Goal: Transaction & Acquisition: Purchase product/service

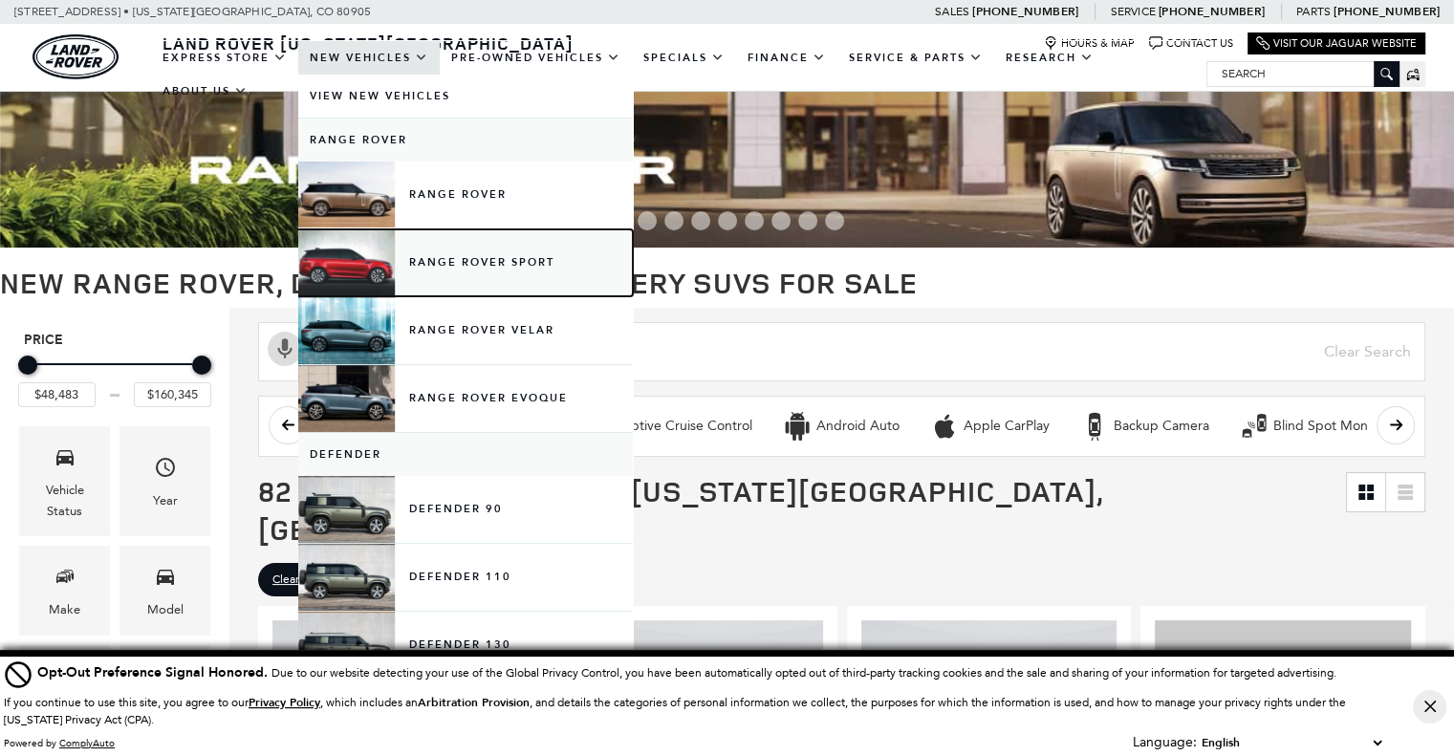
click at [425, 272] on link "Range Rover Sport" at bounding box center [465, 262] width 335 height 67
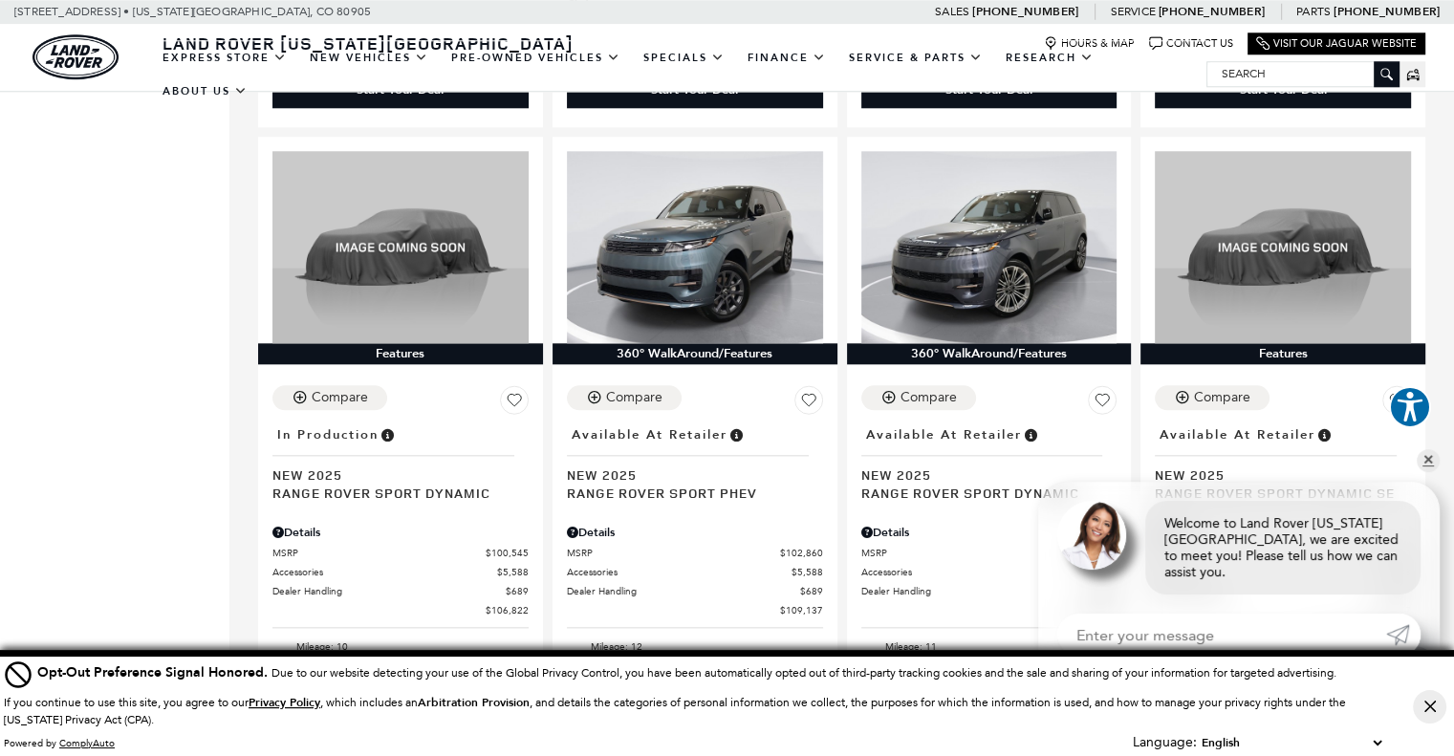
scroll to position [2008, 0]
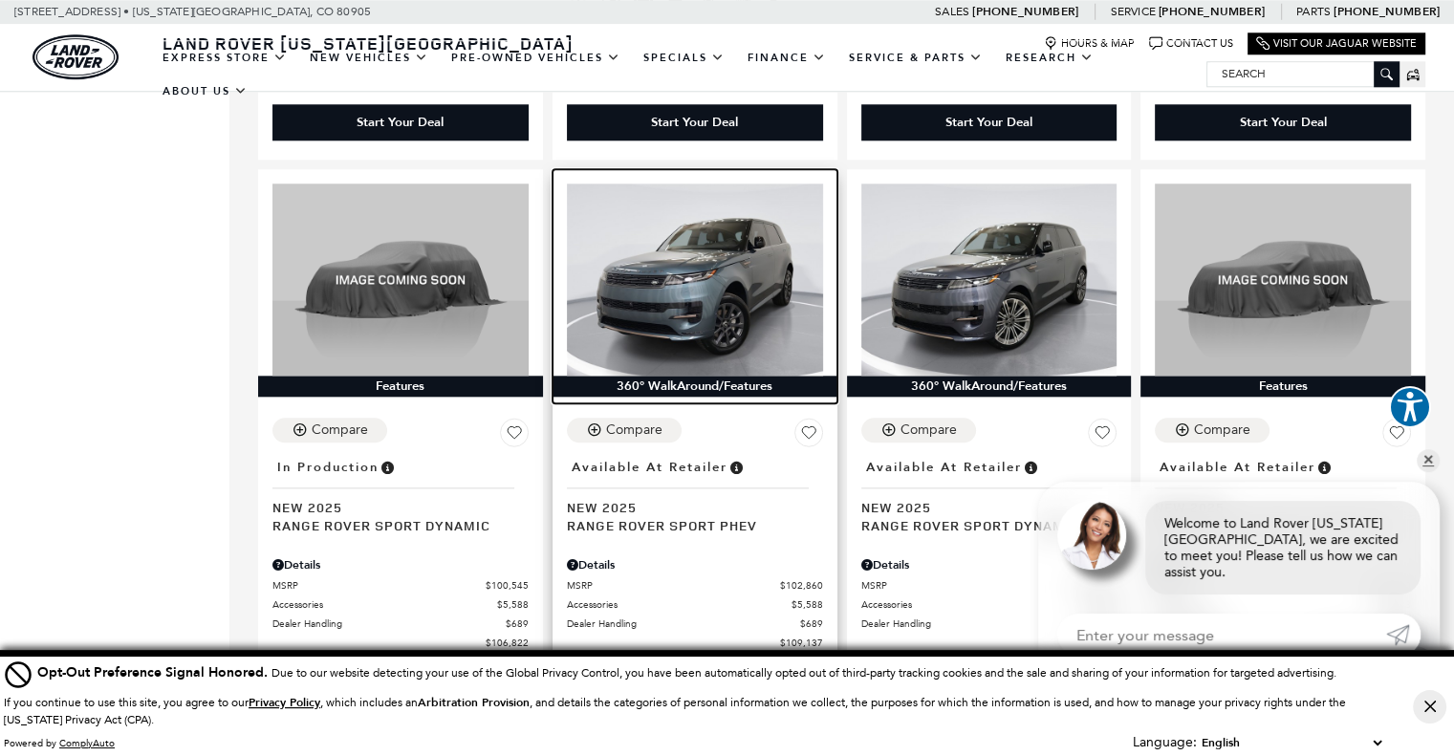
click at [701, 302] on img at bounding box center [695, 280] width 256 height 192
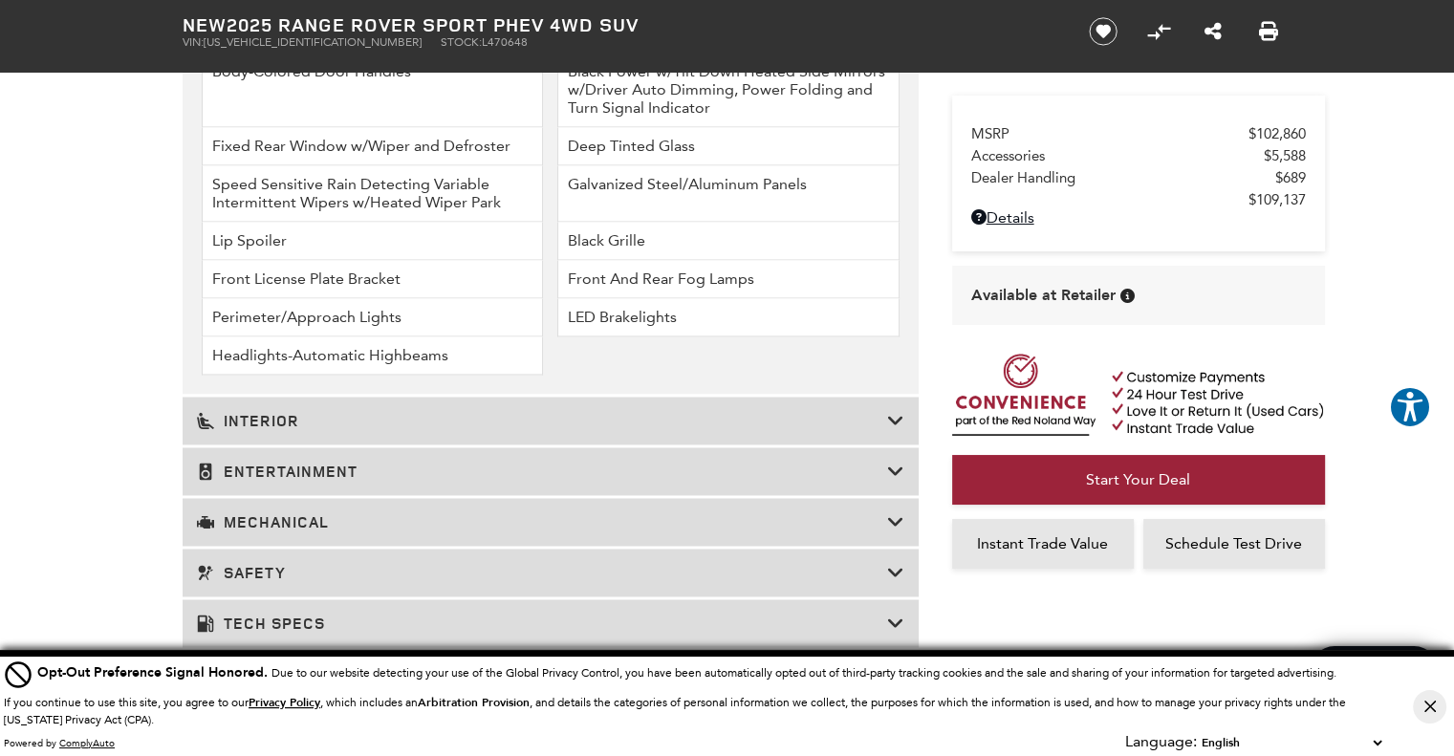
scroll to position [3071, 0]
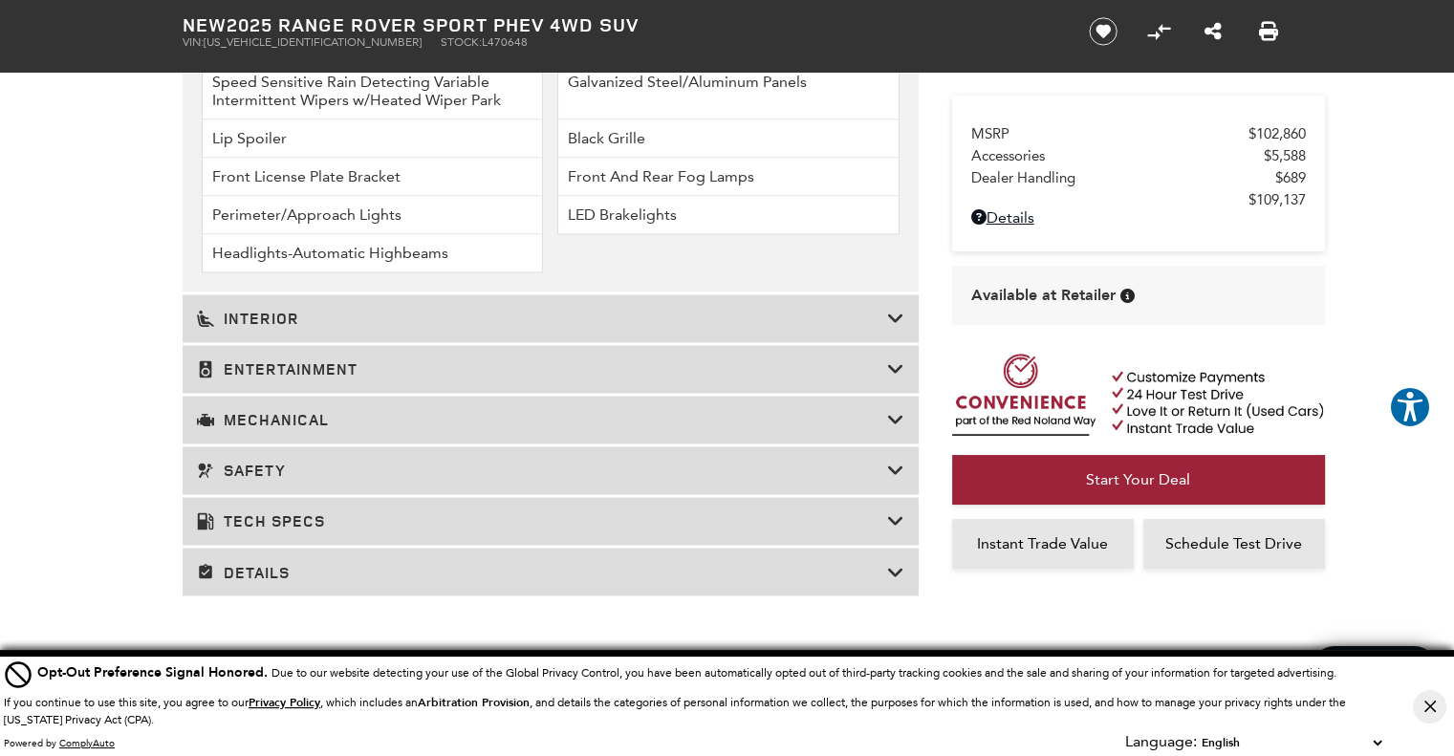
click at [642, 339] on div "Interior" at bounding box center [551, 318] width 736 height 48
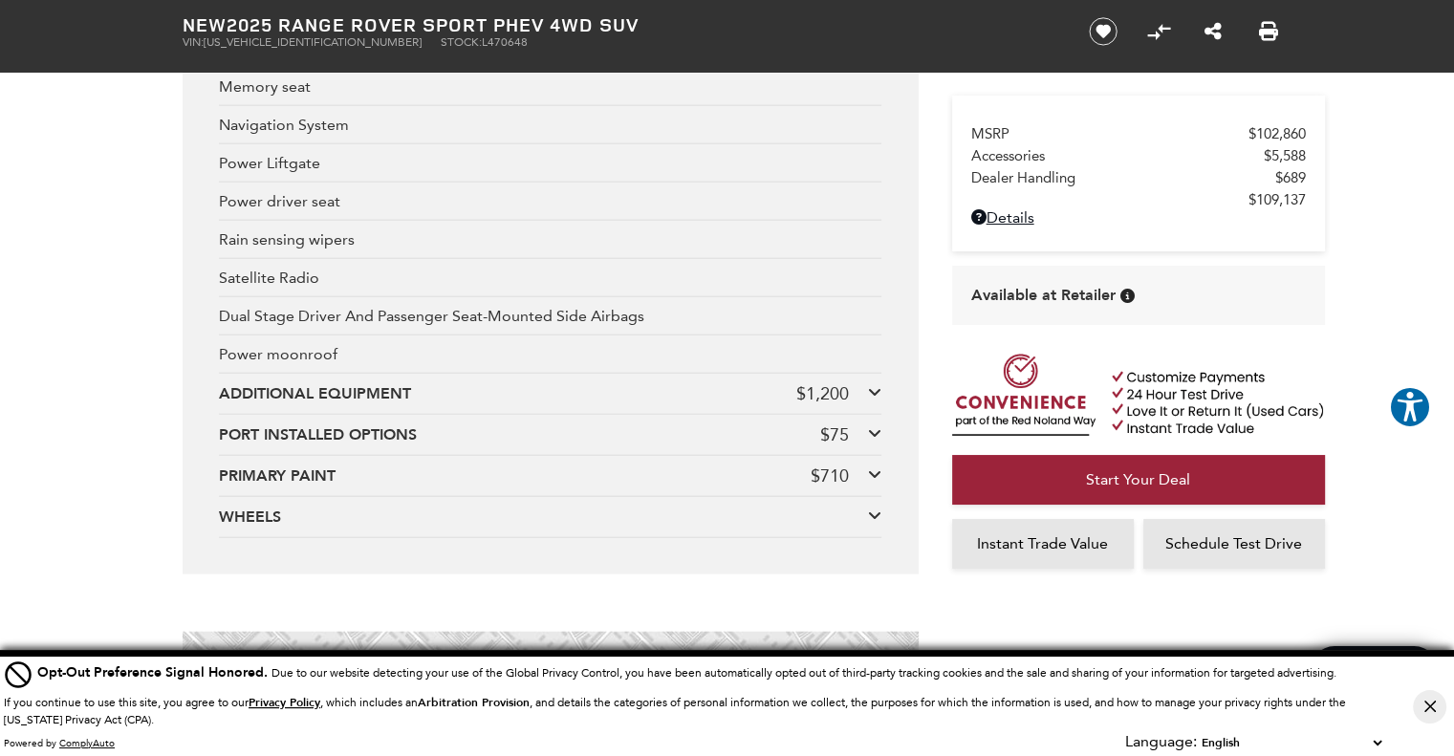
scroll to position [4696, 0]
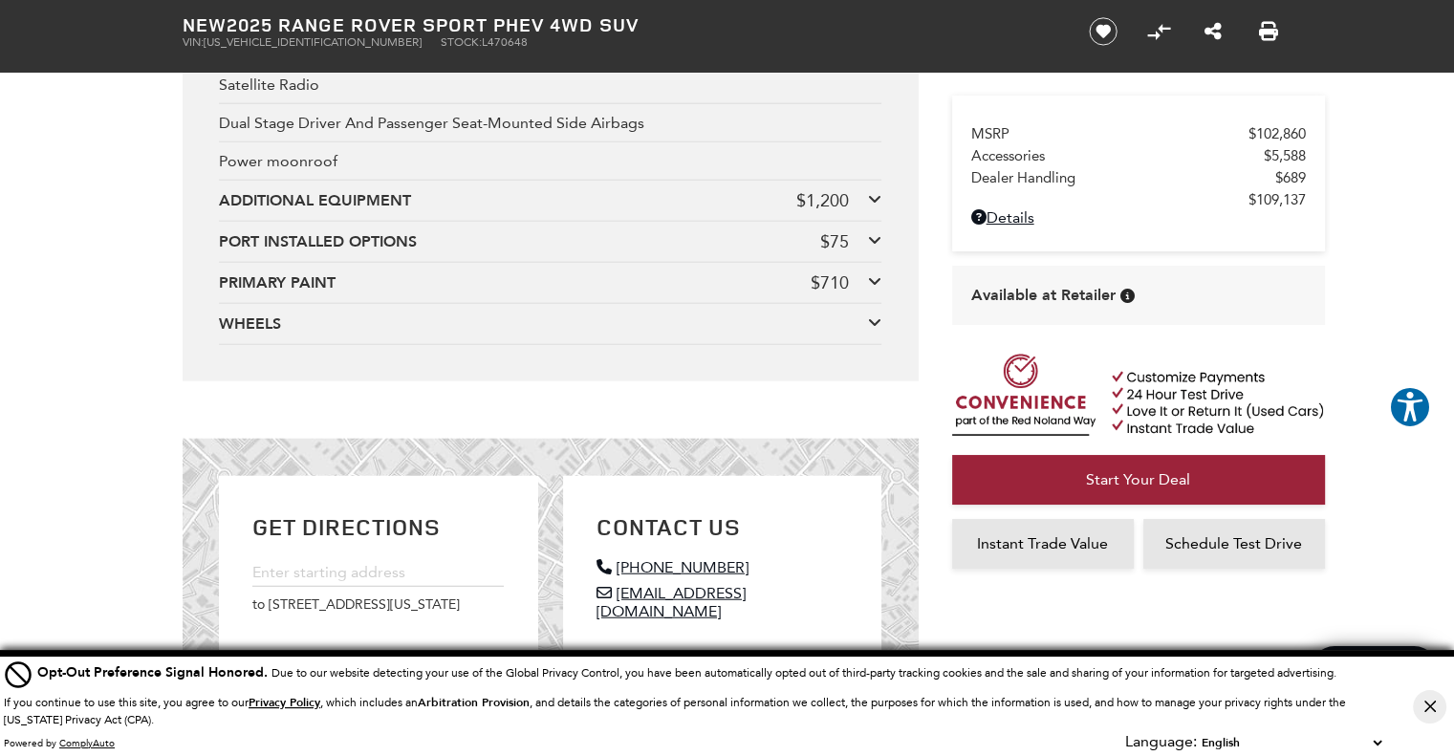
click at [398, 208] on div "ADDITIONAL EQUIPMENT" at bounding box center [507, 200] width 577 height 21
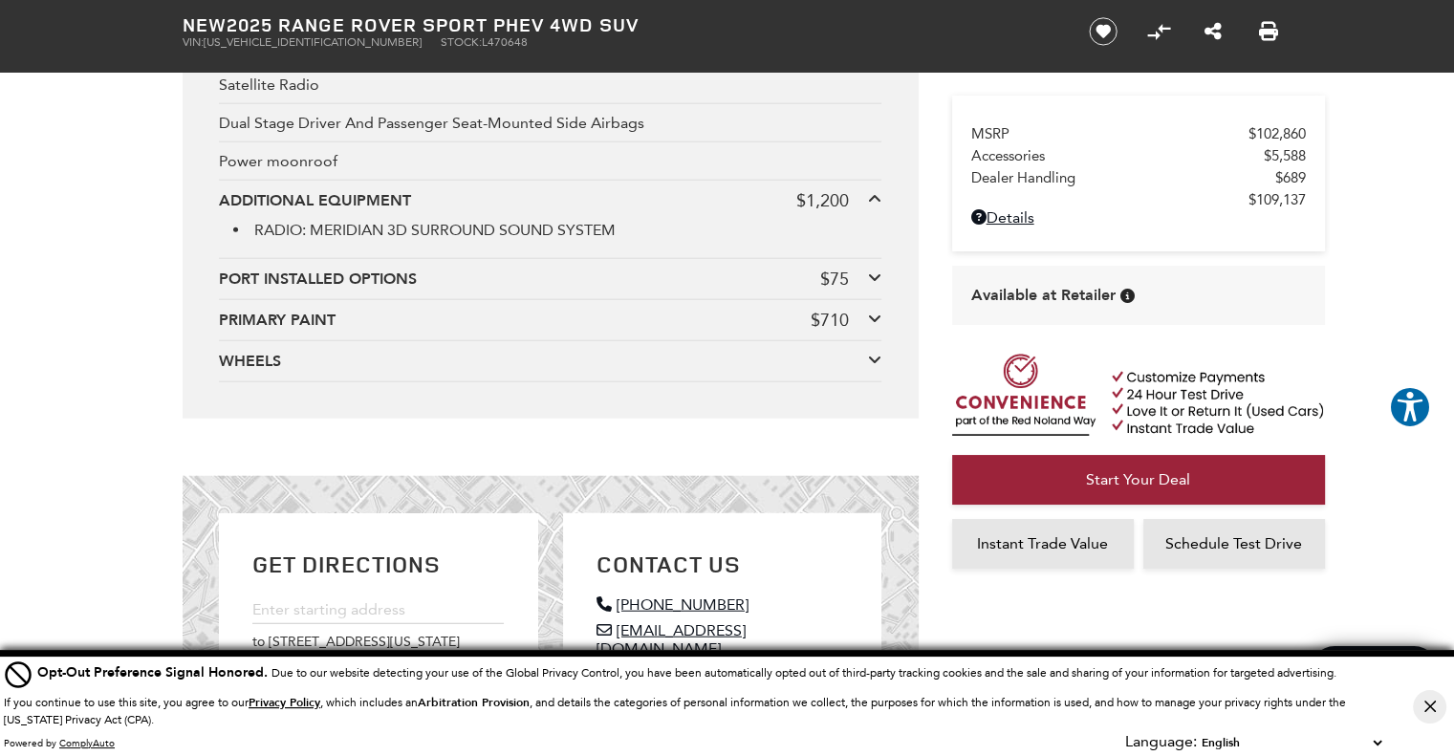
click at [394, 282] on div "PORT INSTALLED OPTIONS" at bounding box center [519, 279] width 601 height 21
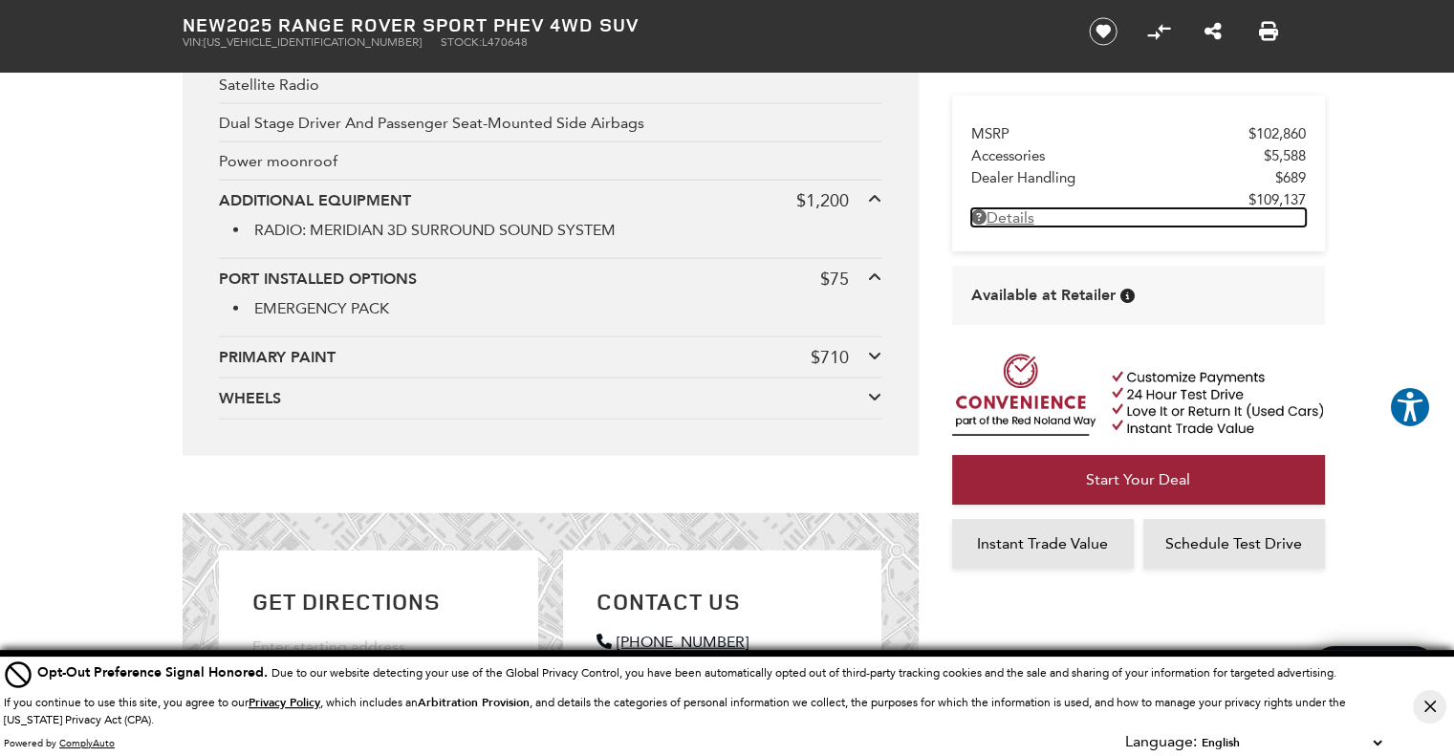
click at [1002, 221] on link "Details New 2025 Range Rover Sport PHEV 4WD SUV" at bounding box center [1138, 217] width 335 height 18
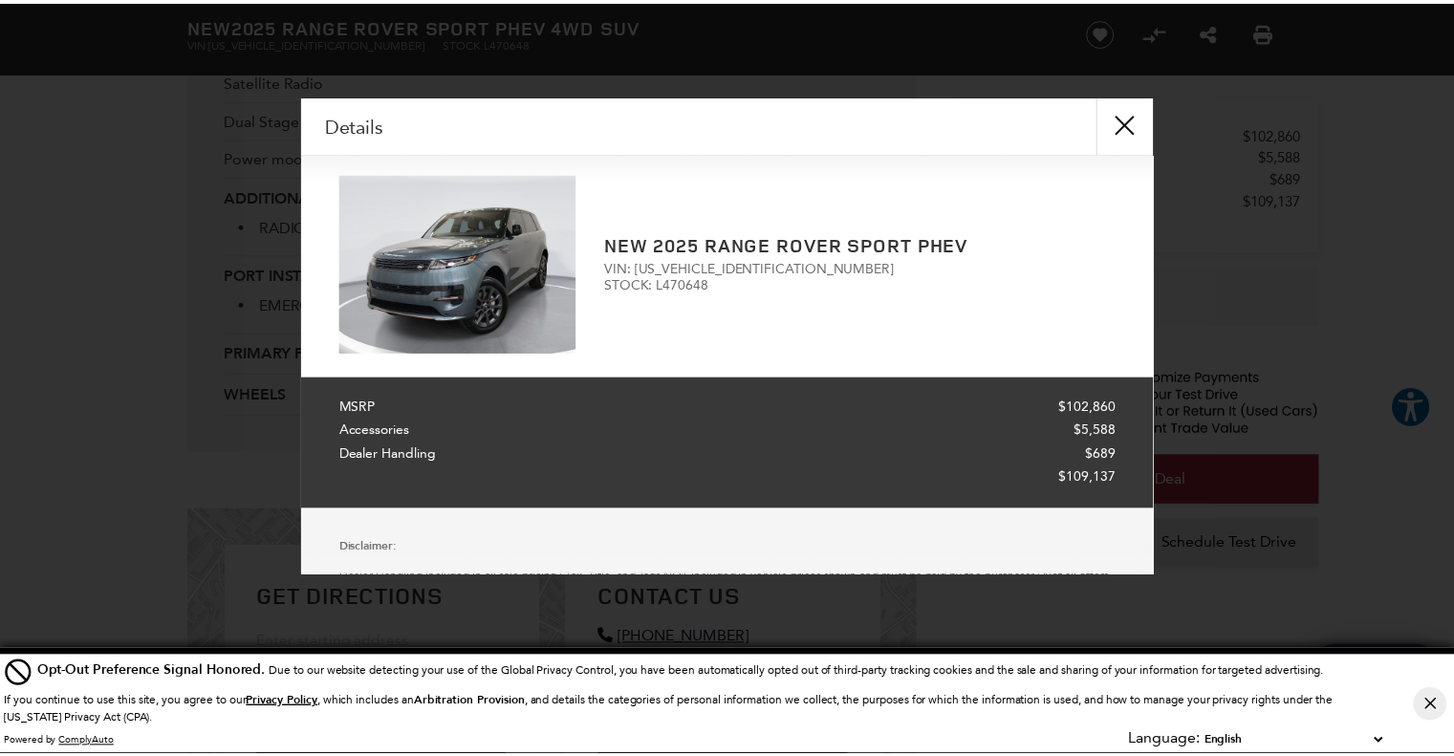
scroll to position [0, 0]
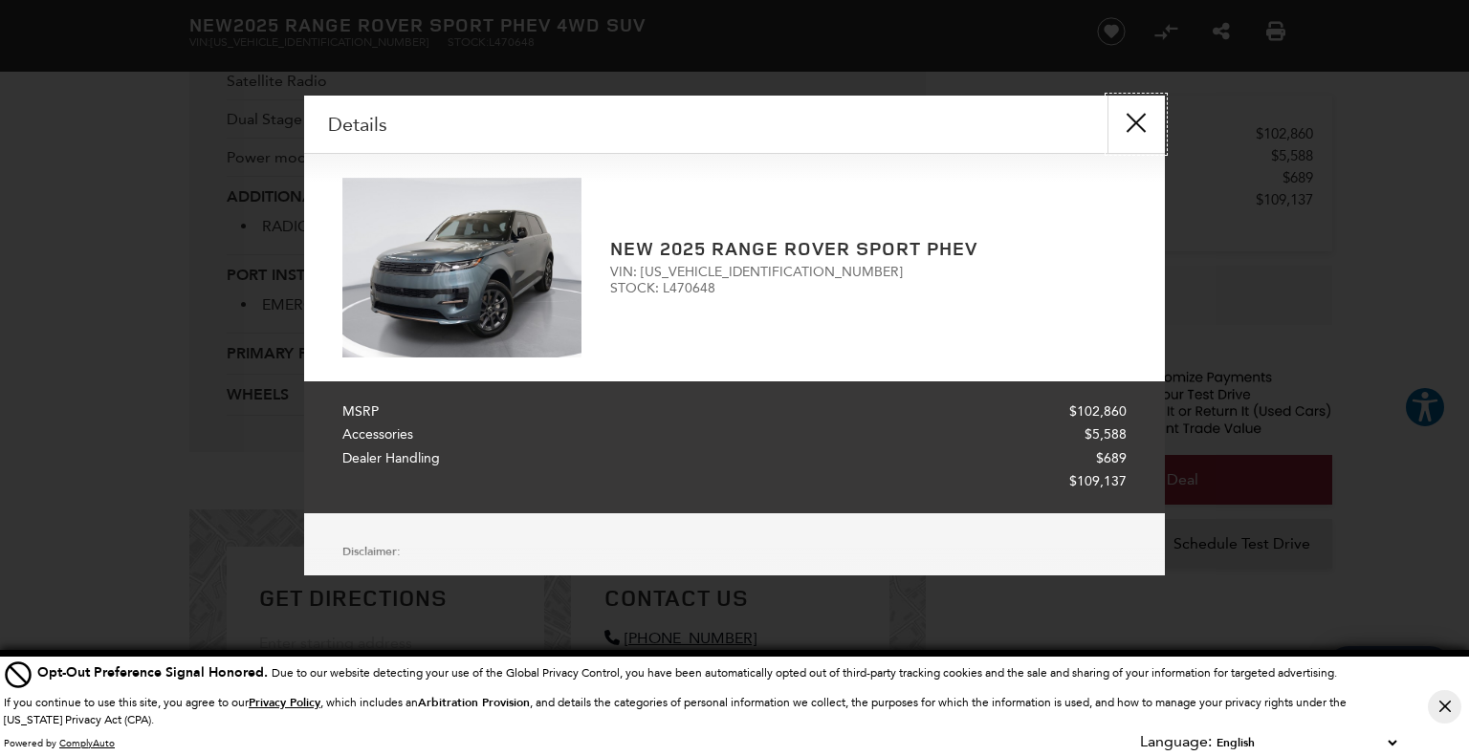
click at [1136, 121] on button "close" at bounding box center [1135, 124] width 57 height 57
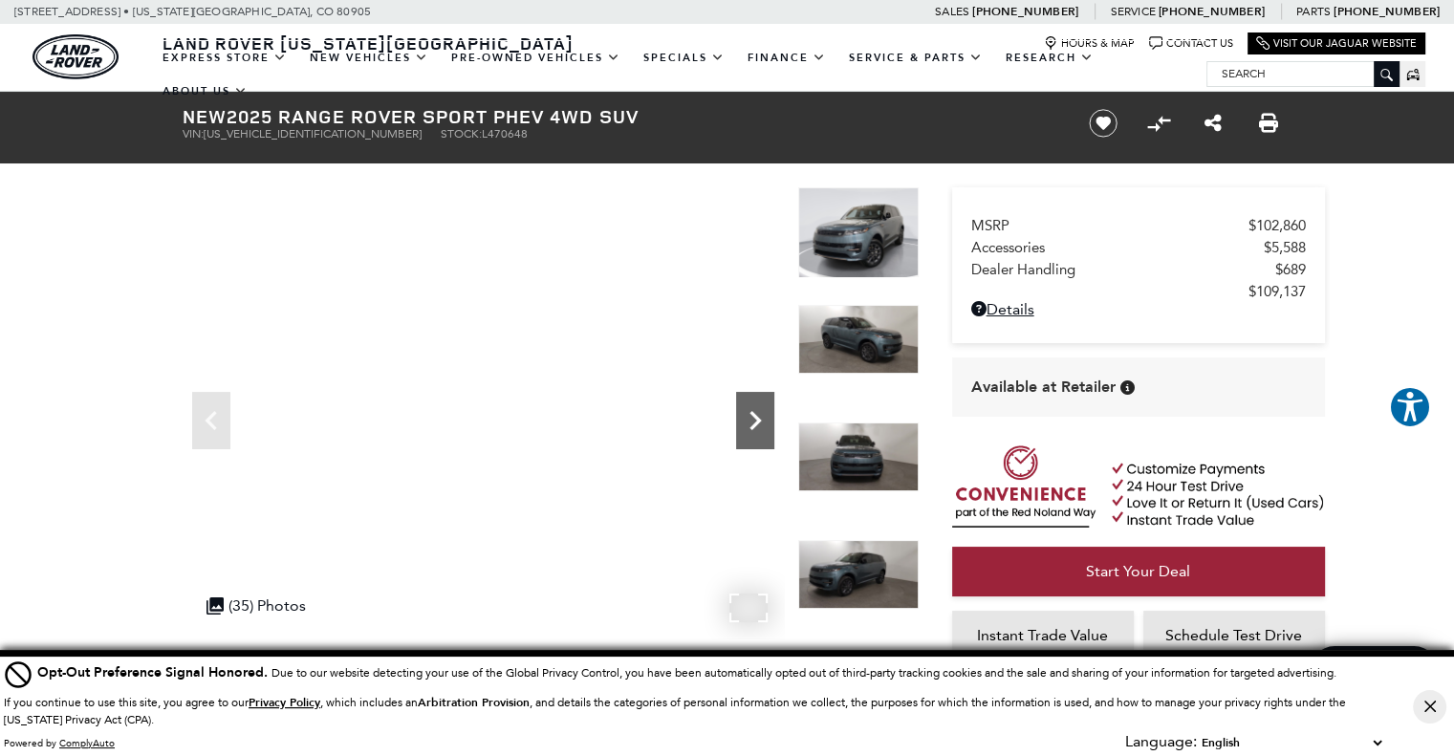
click at [749, 425] on icon "Next" at bounding box center [755, 421] width 38 height 38
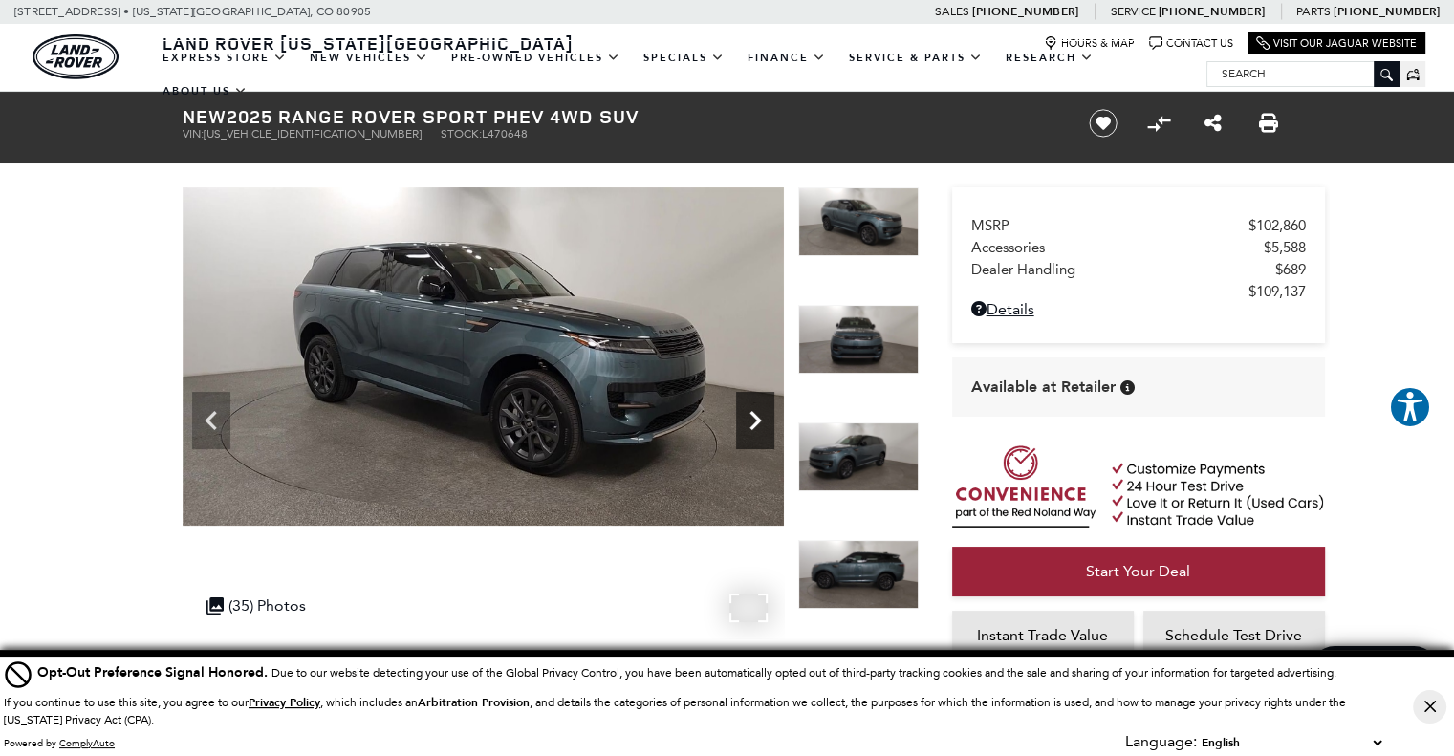
click at [749, 425] on icon "Next" at bounding box center [755, 421] width 38 height 38
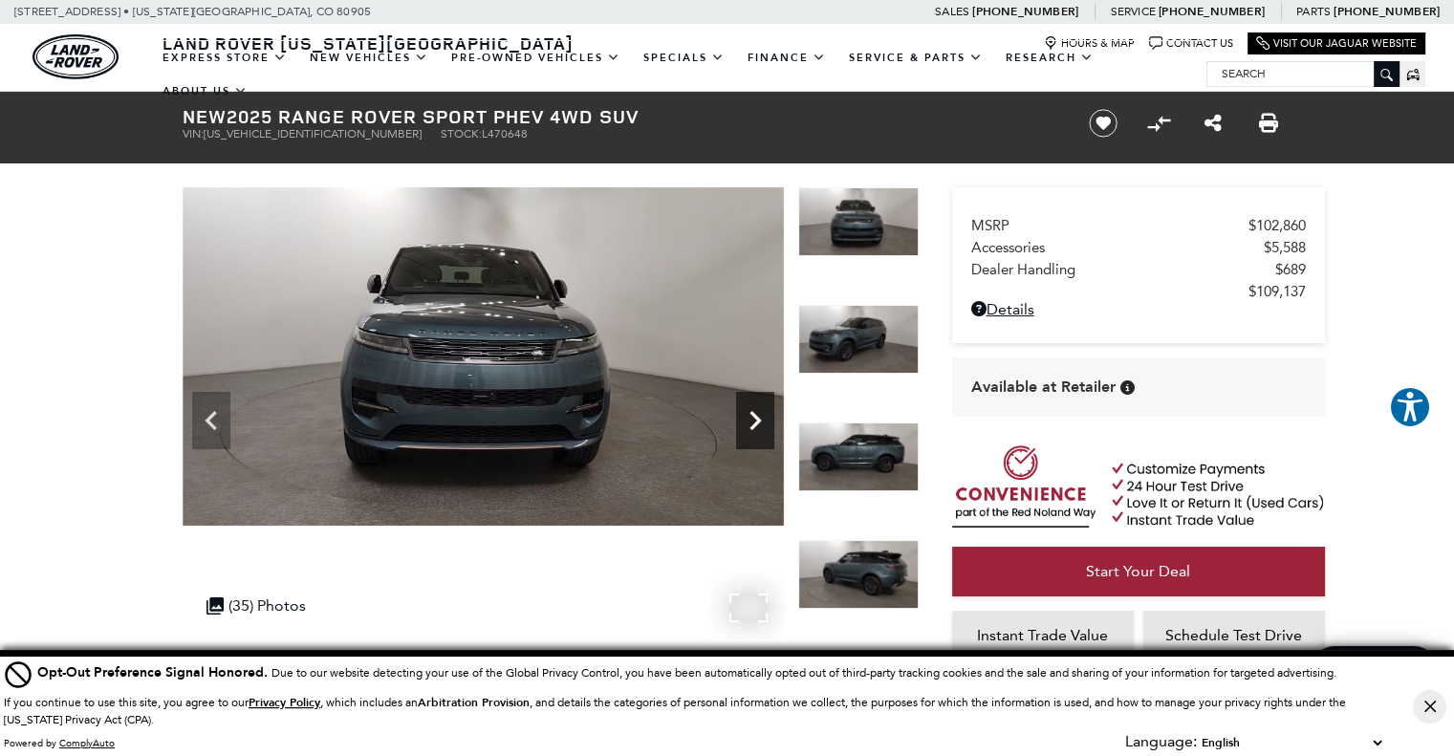
click at [749, 425] on icon "Next" at bounding box center [755, 421] width 38 height 38
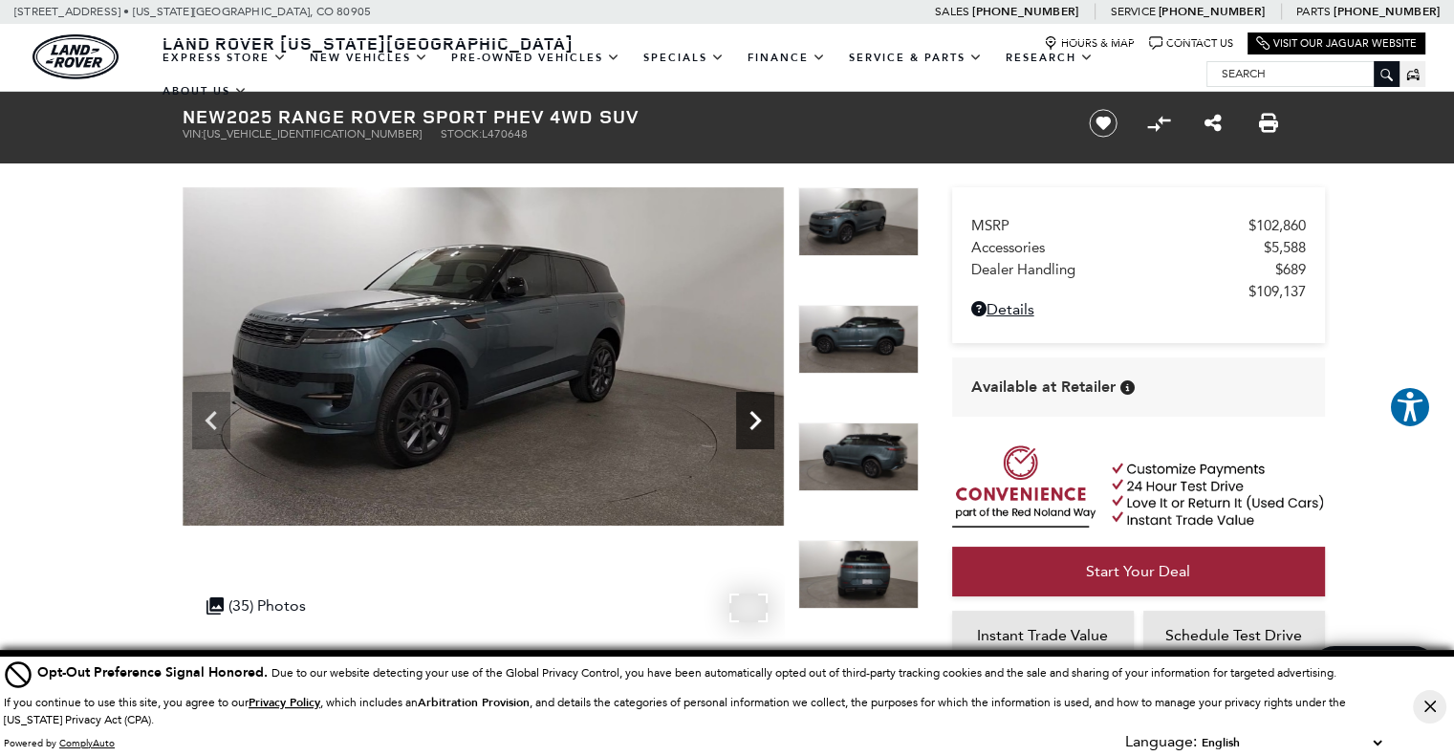
click at [749, 425] on icon "Next" at bounding box center [755, 421] width 38 height 38
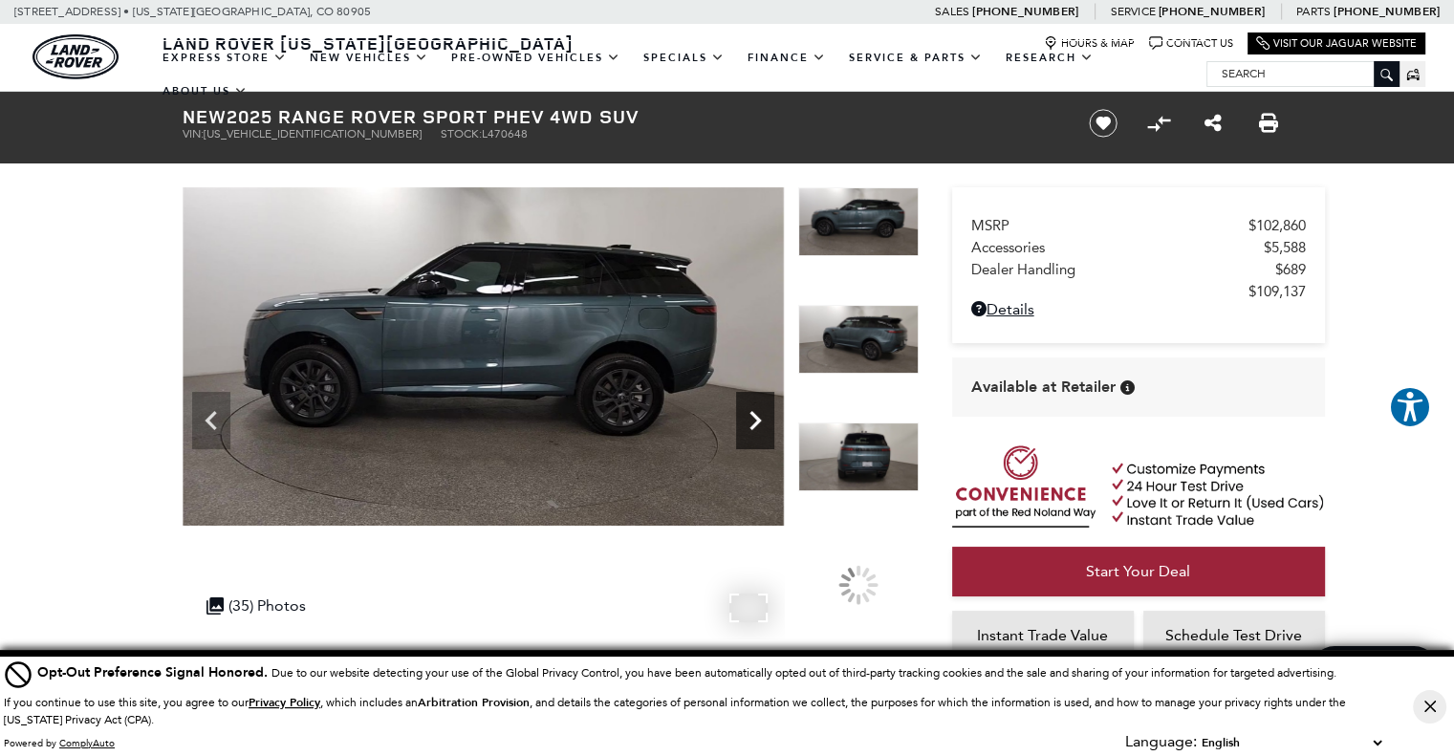
click at [748, 425] on icon "Next" at bounding box center [755, 421] width 38 height 38
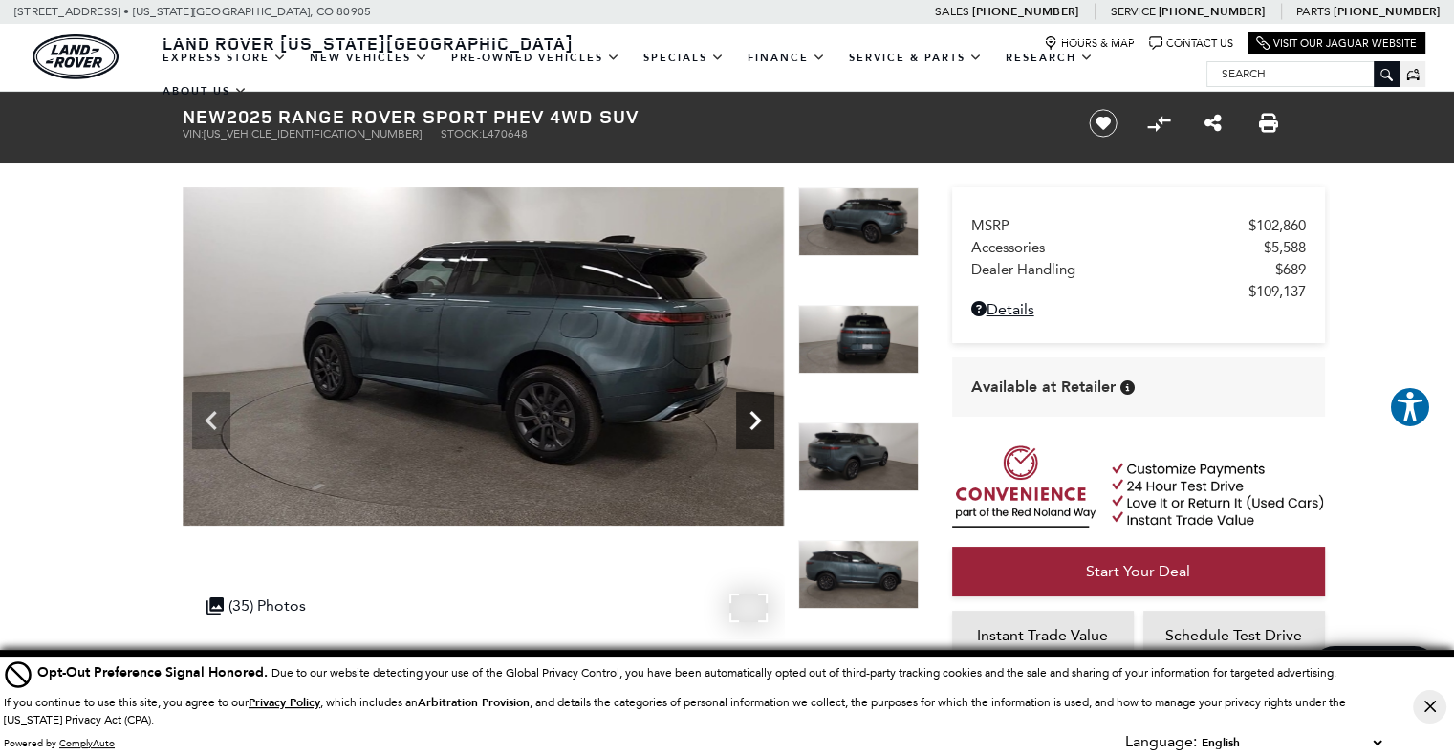
click at [747, 425] on icon "Next" at bounding box center [755, 421] width 38 height 38
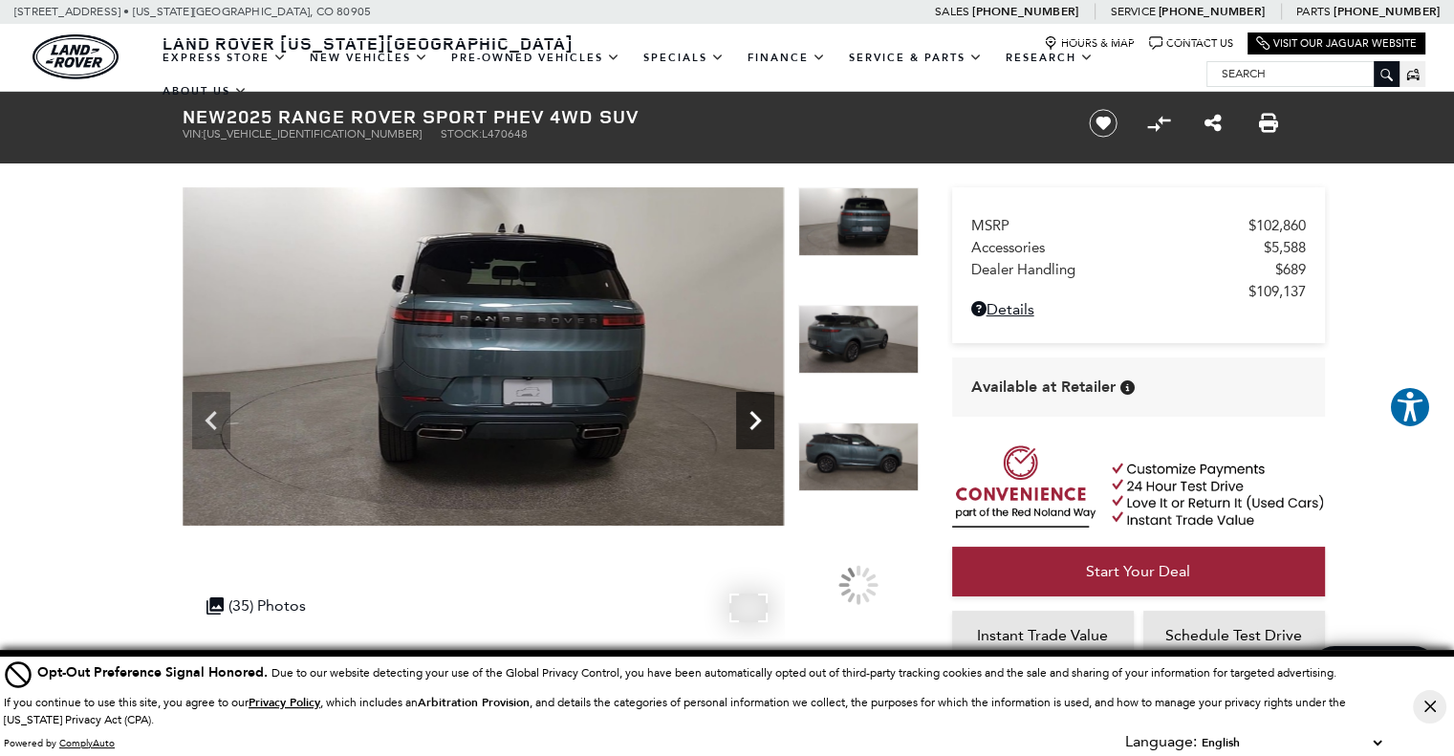
click at [747, 425] on icon "Next" at bounding box center [755, 421] width 38 height 38
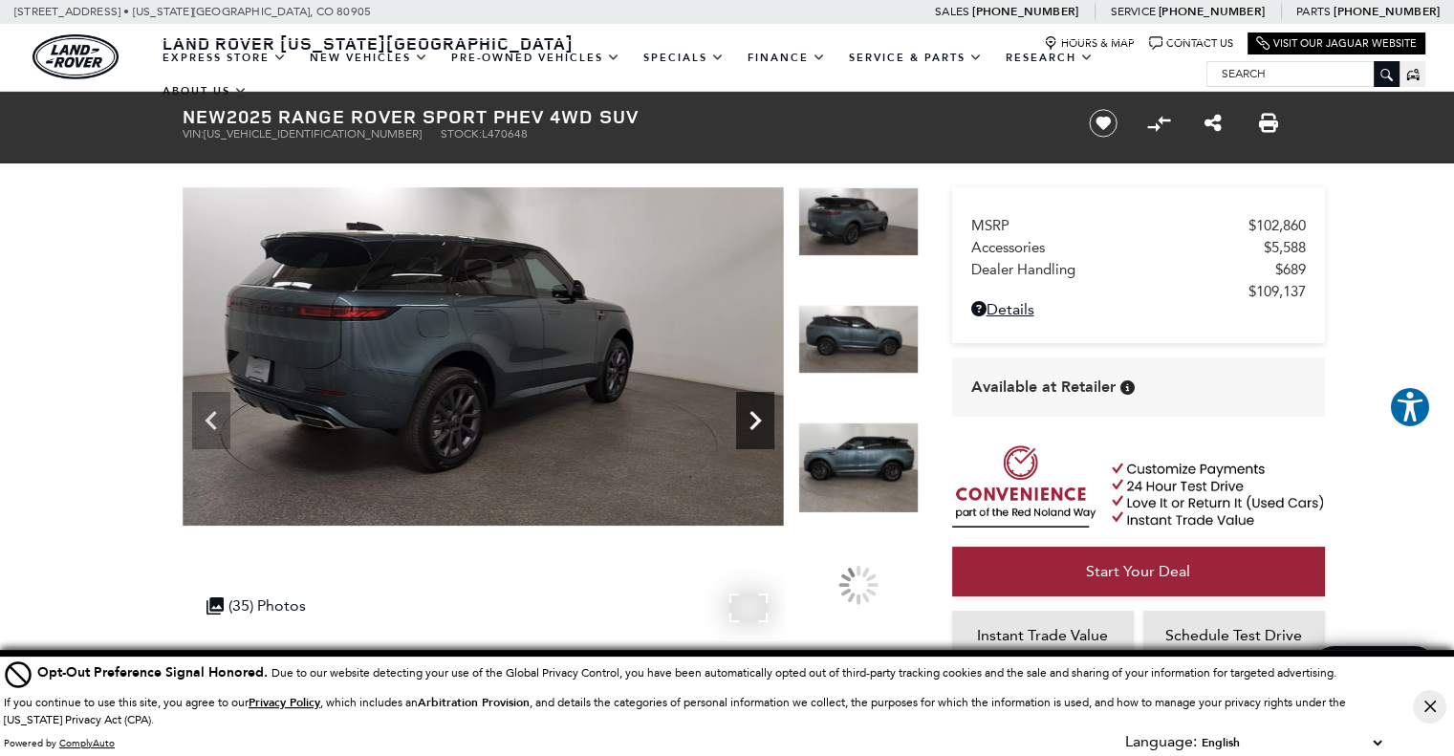
click at [747, 425] on icon "Next" at bounding box center [755, 421] width 38 height 38
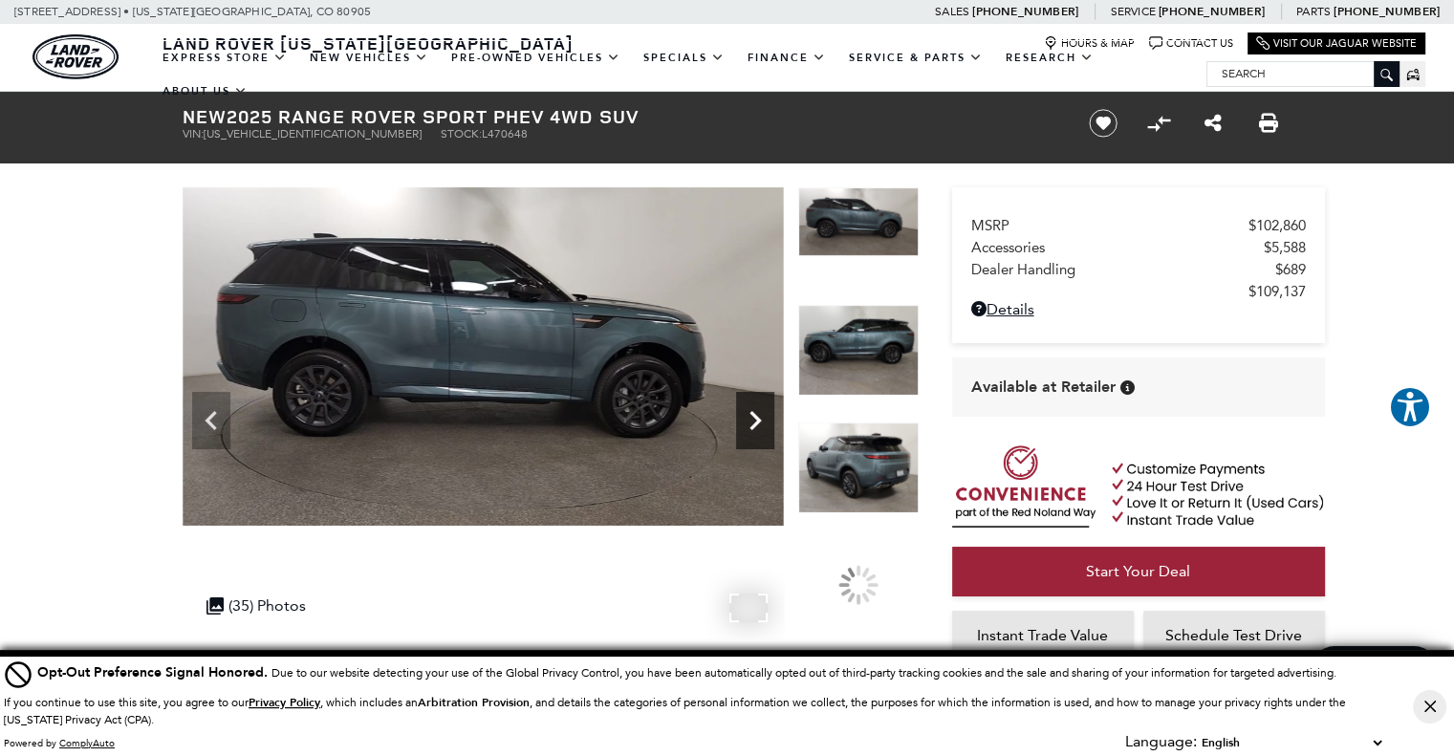
click at [747, 425] on icon "Next" at bounding box center [755, 421] width 38 height 38
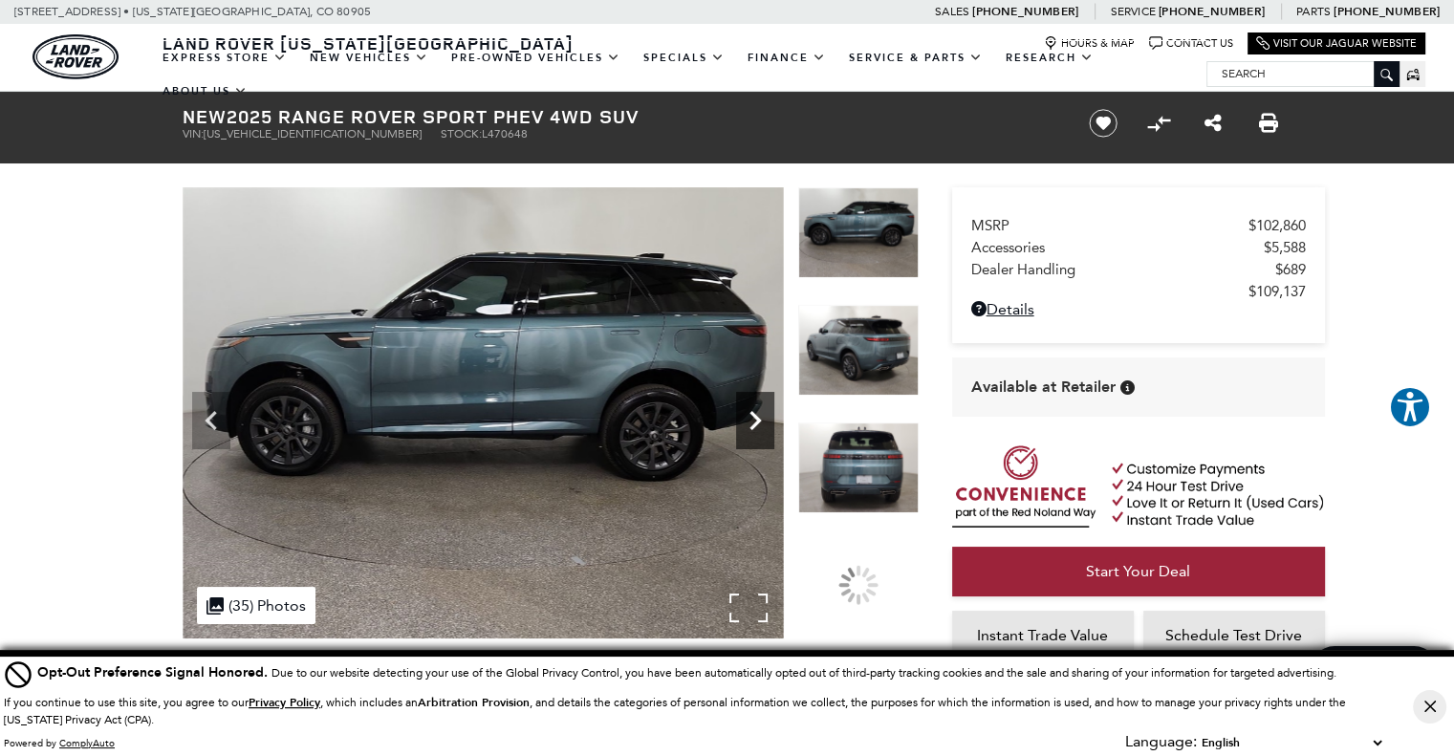
click at [747, 425] on icon "Next" at bounding box center [755, 421] width 38 height 38
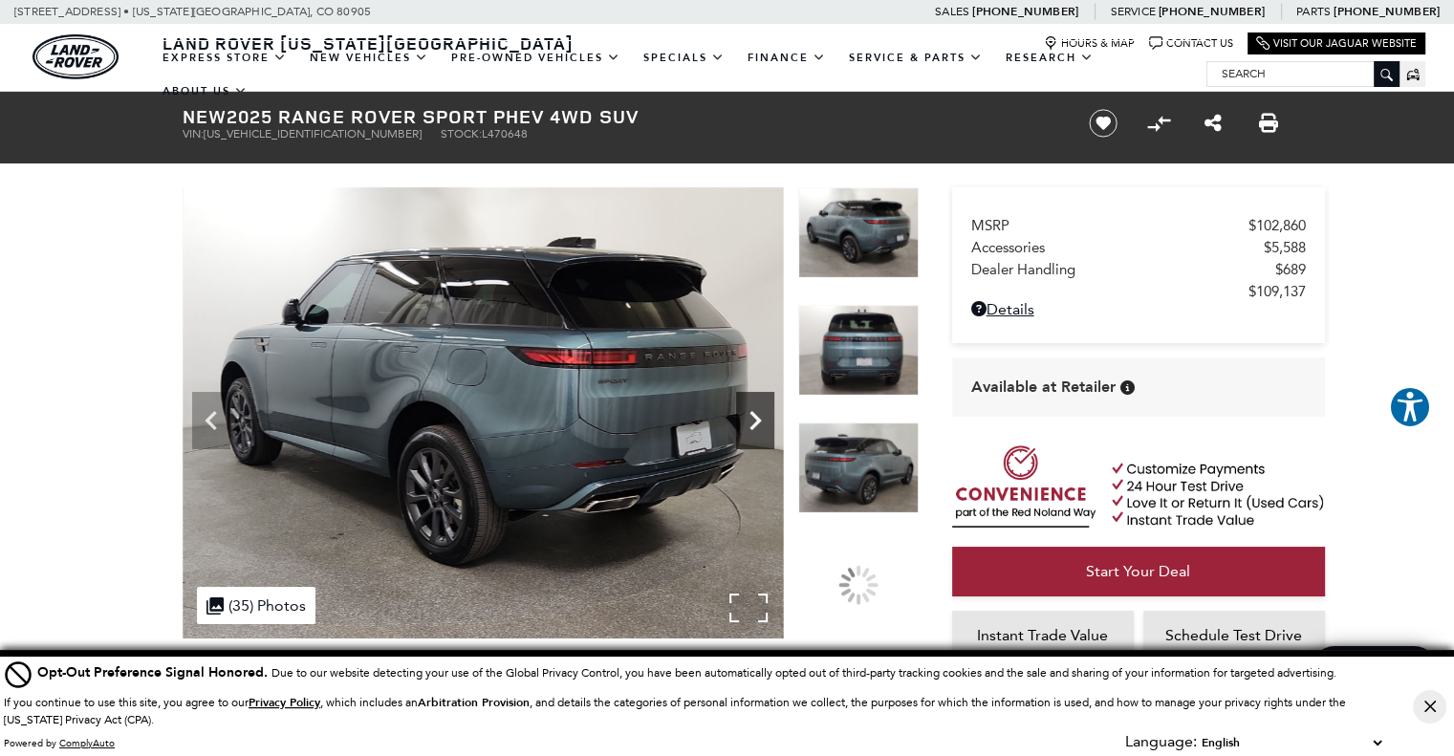
click at [747, 425] on icon "Next" at bounding box center [755, 421] width 38 height 38
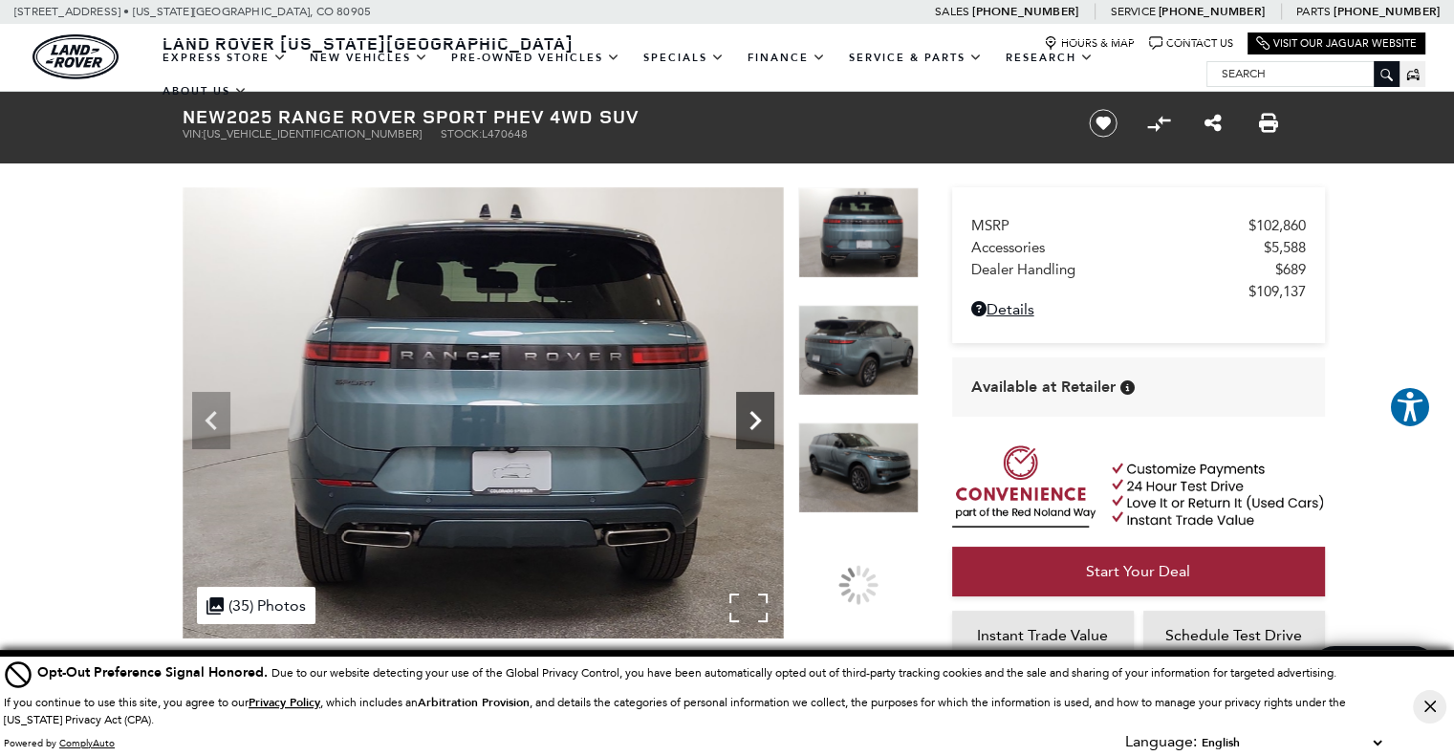
click at [747, 425] on icon "Next" at bounding box center [755, 421] width 38 height 38
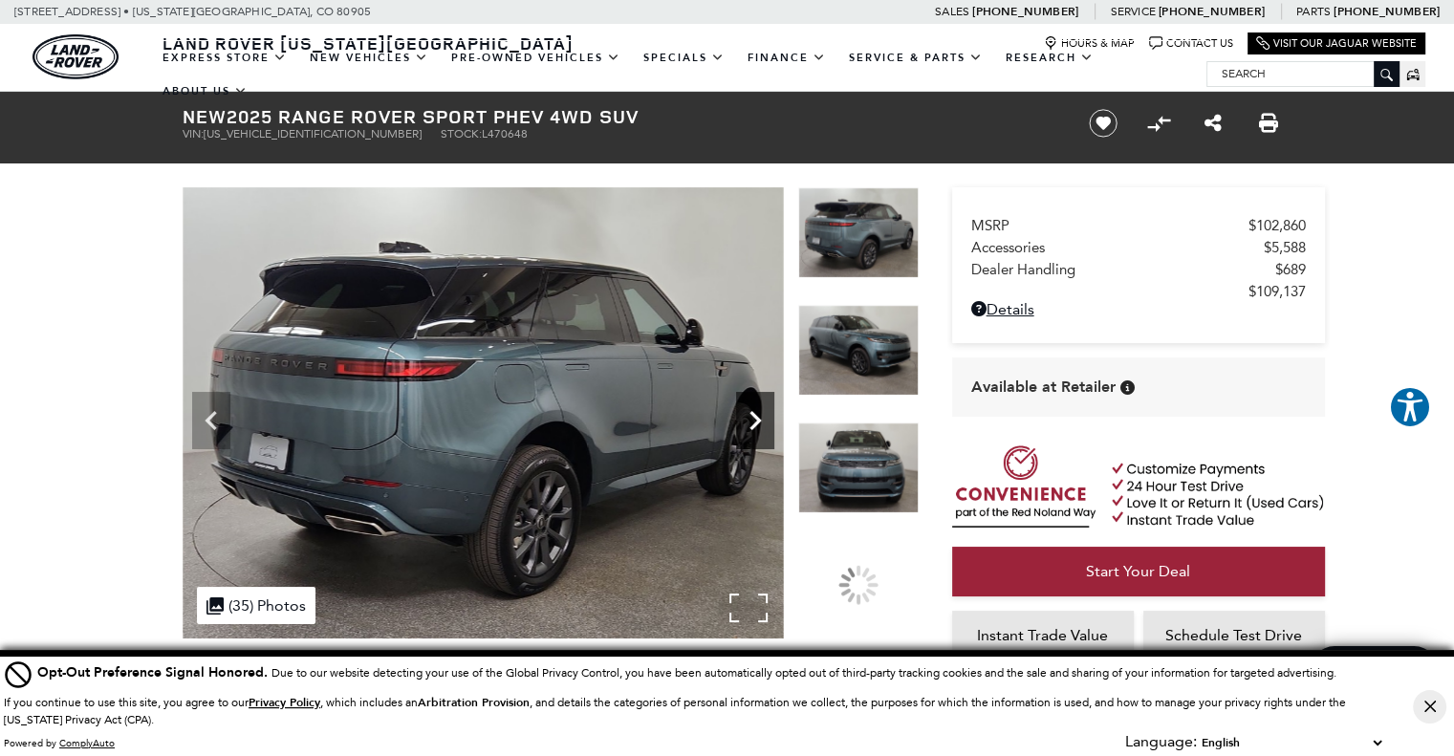
click at [747, 425] on icon "Next" at bounding box center [755, 421] width 38 height 38
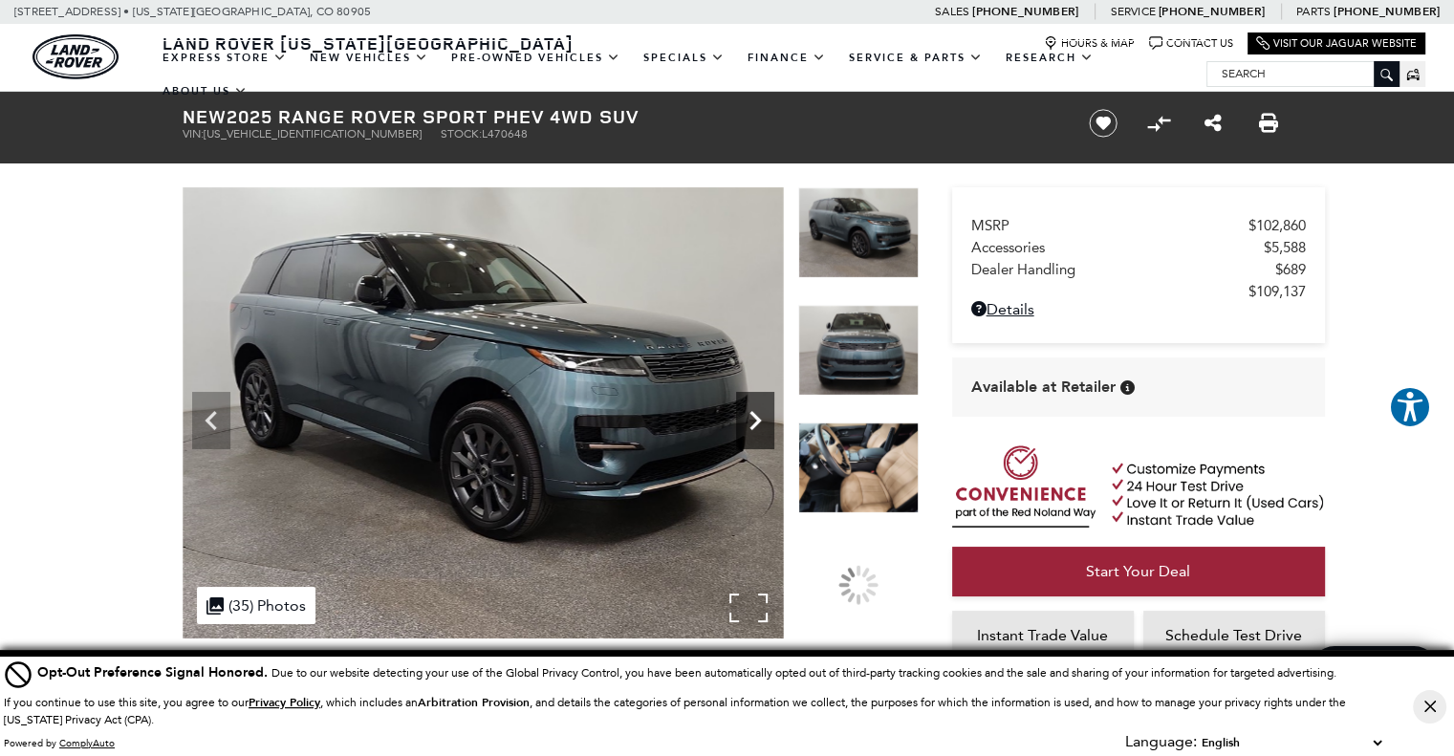
click at [747, 425] on icon "Next" at bounding box center [755, 421] width 38 height 38
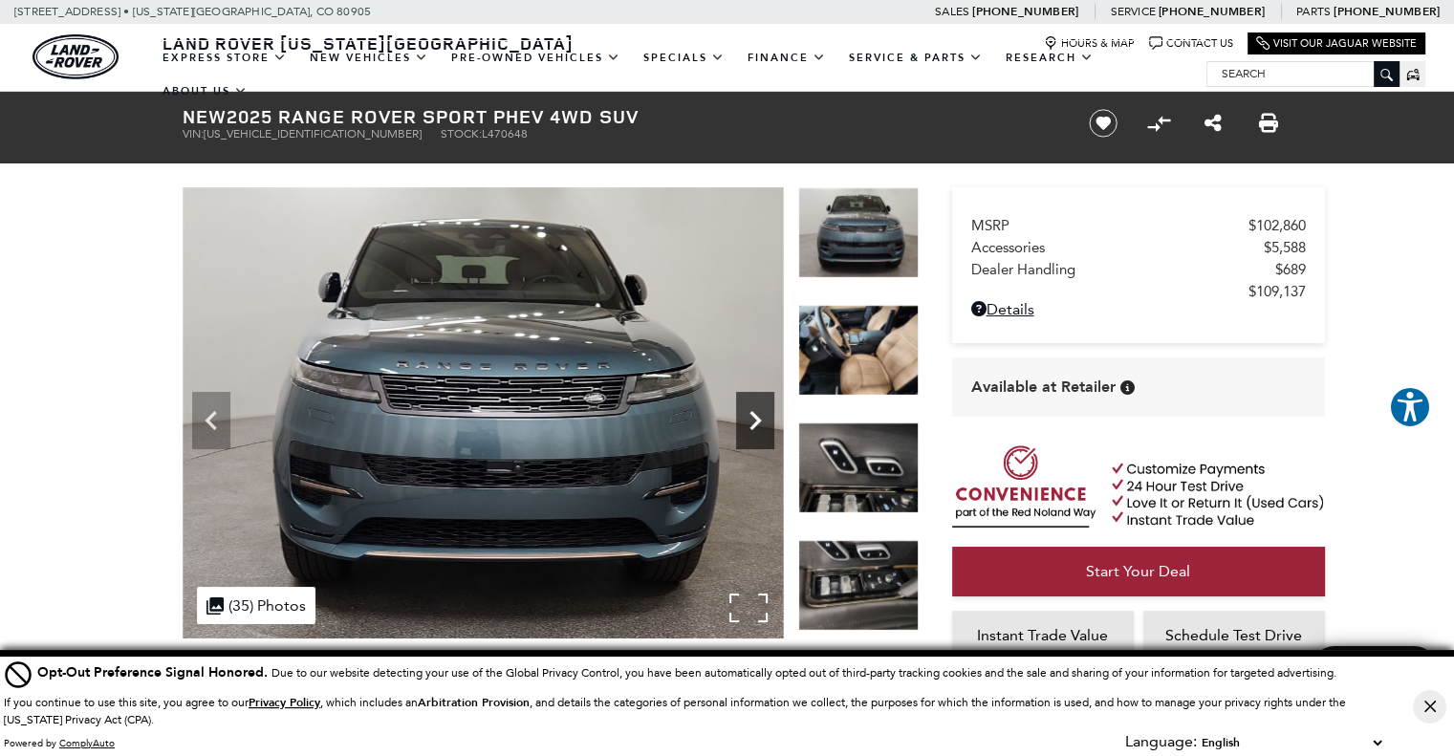
click at [747, 425] on icon "Next" at bounding box center [755, 421] width 38 height 38
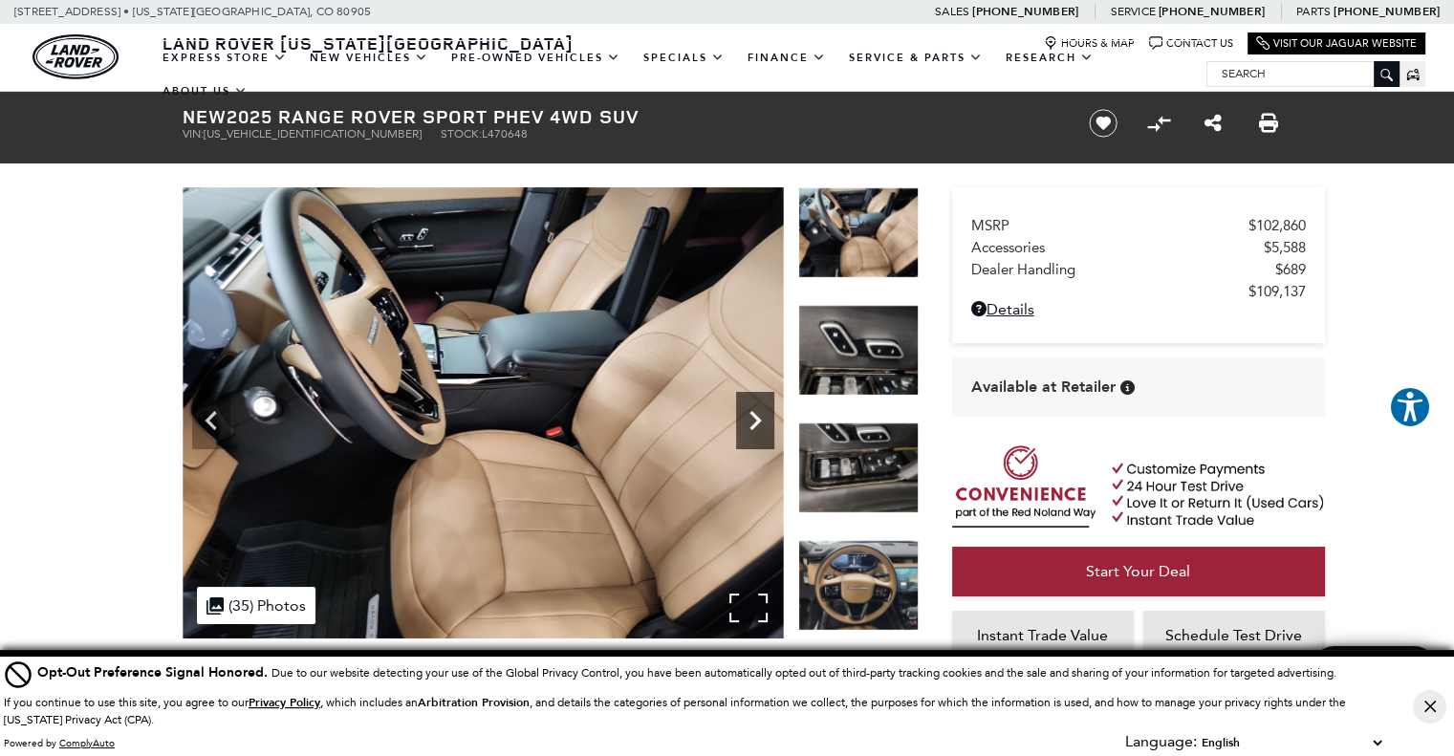
click at [746, 425] on icon "Next" at bounding box center [755, 421] width 38 height 38
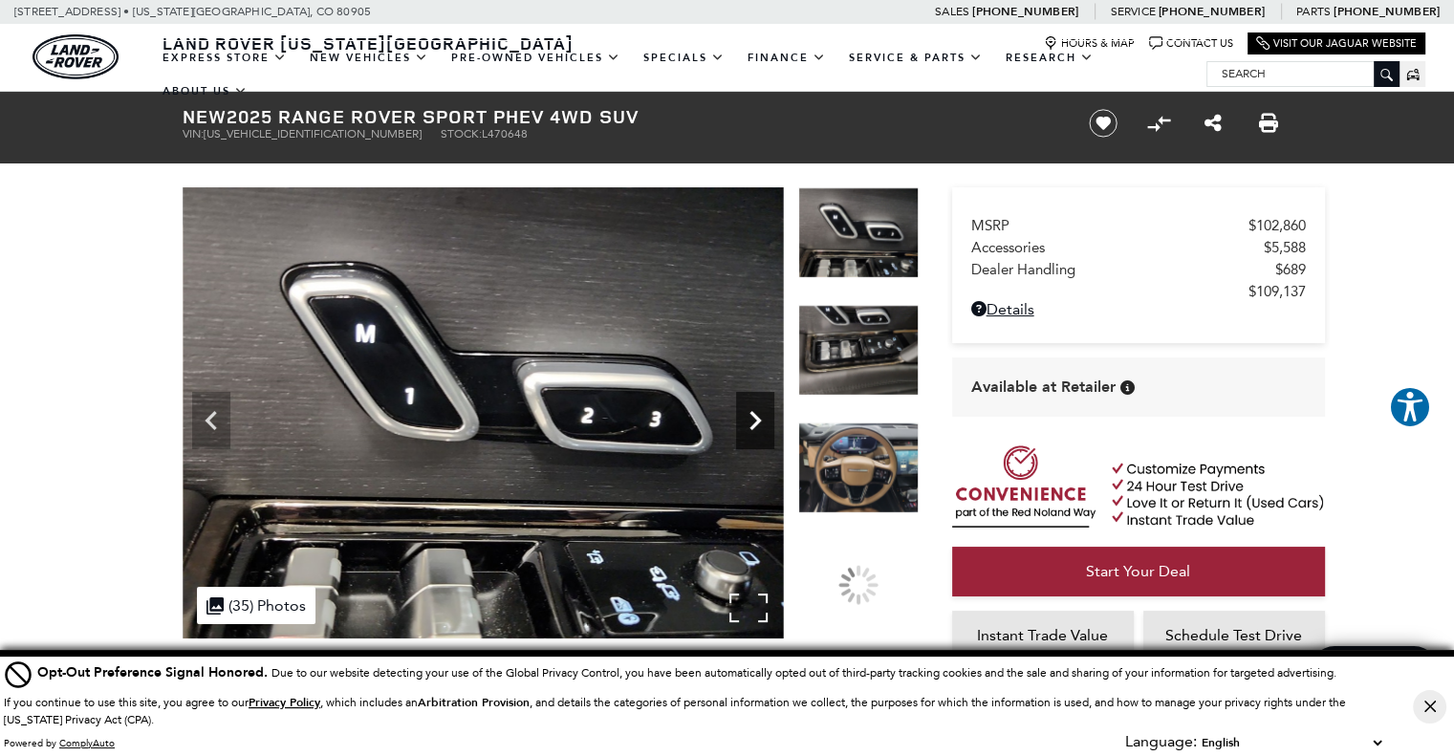
click at [746, 425] on icon "Next" at bounding box center [755, 421] width 38 height 38
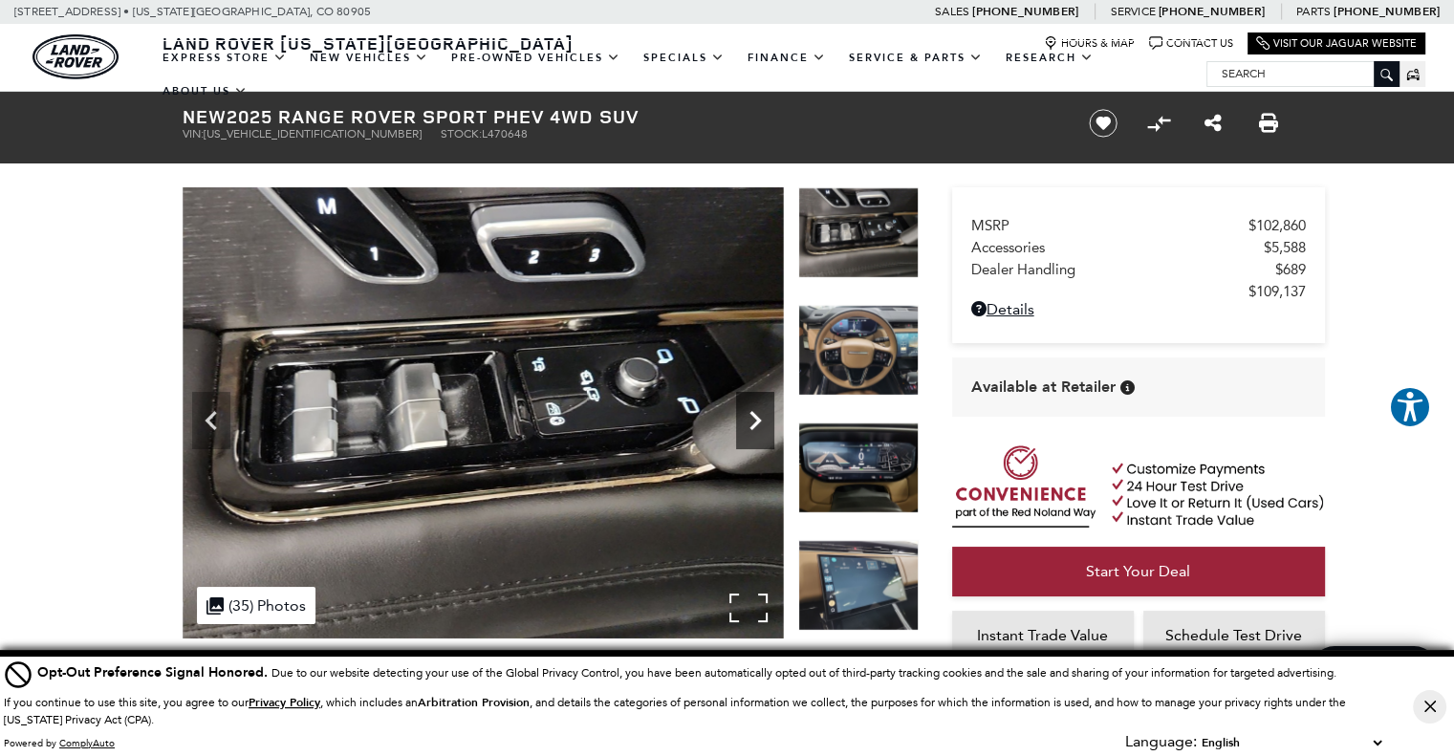
click at [746, 425] on icon "Next" at bounding box center [755, 421] width 38 height 38
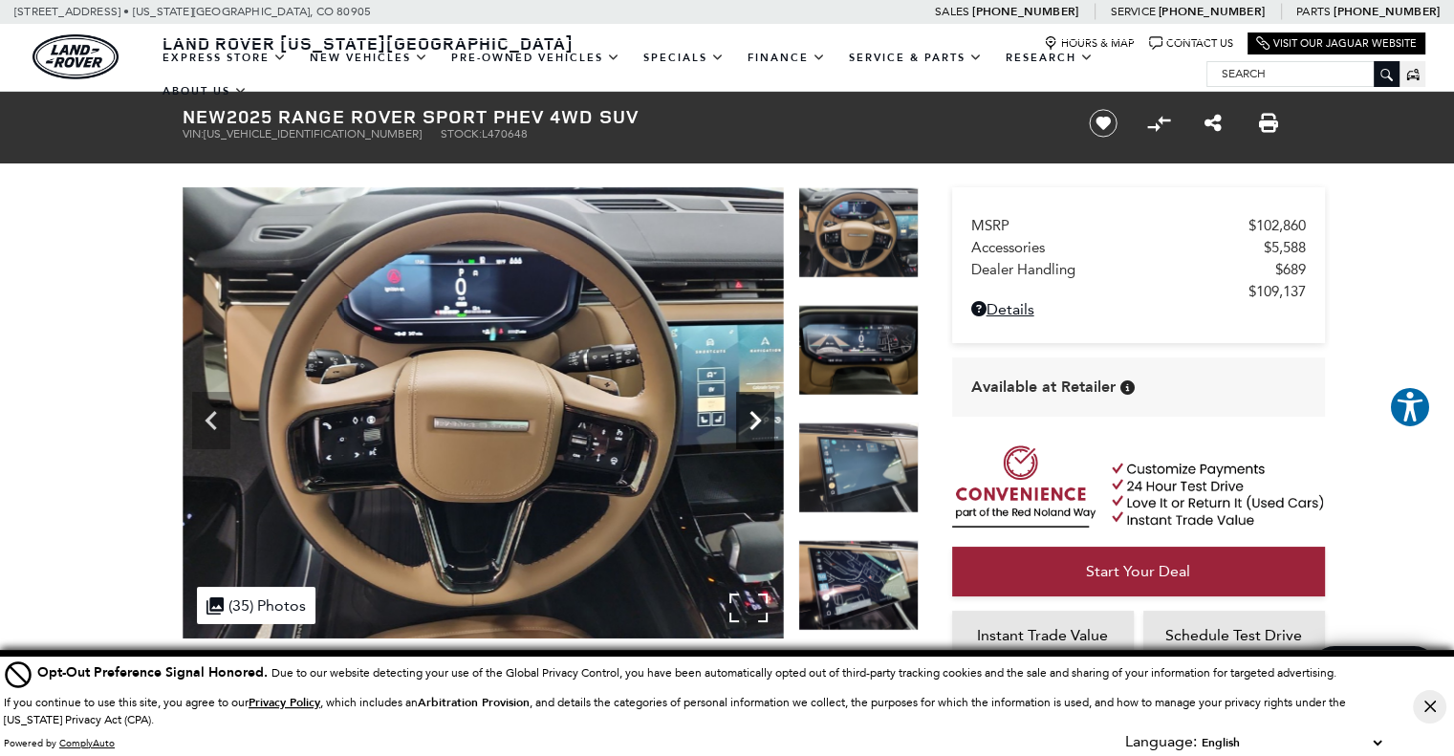
click at [746, 425] on icon "Next" at bounding box center [755, 421] width 38 height 38
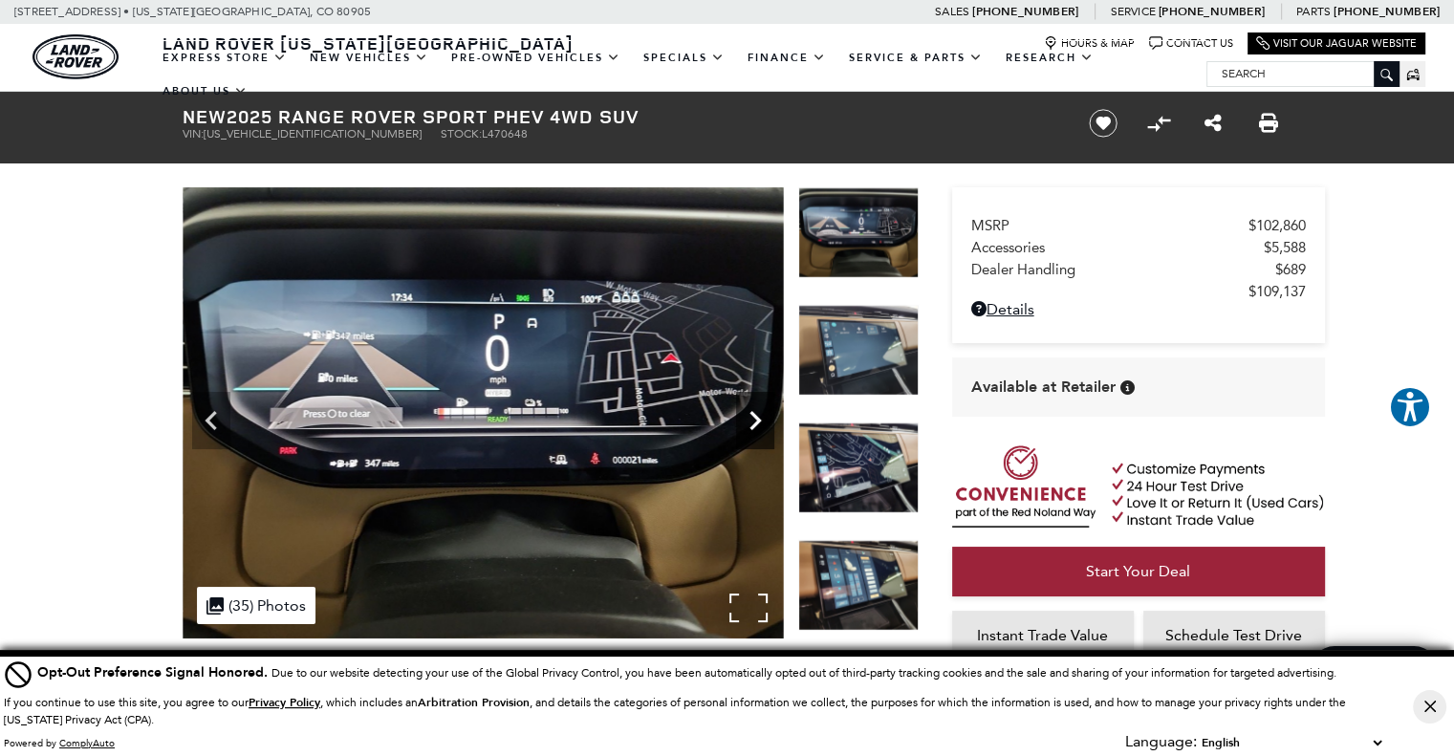
click at [746, 425] on icon "Next" at bounding box center [755, 421] width 38 height 38
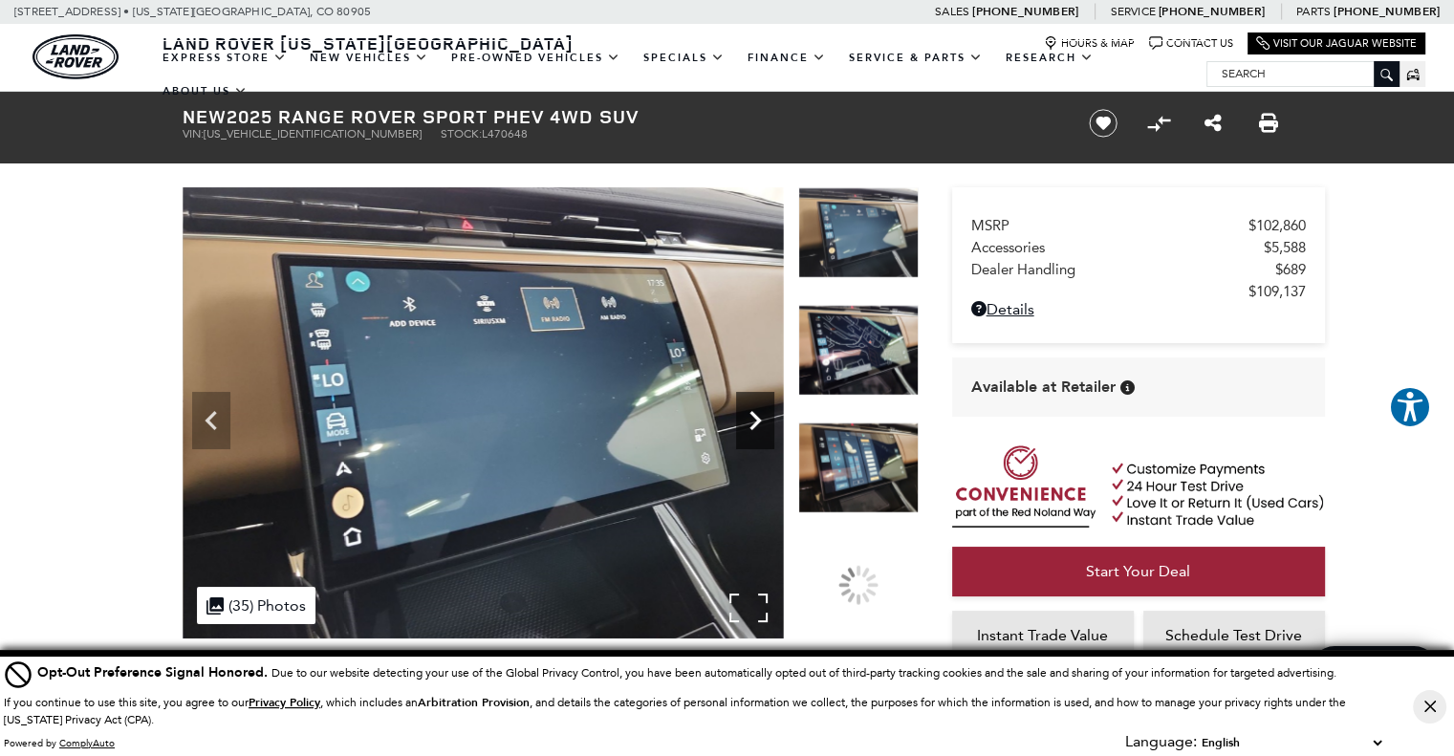
click at [746, 425] on icon "Next" at bounding box center [755, 421] width 38 height 38
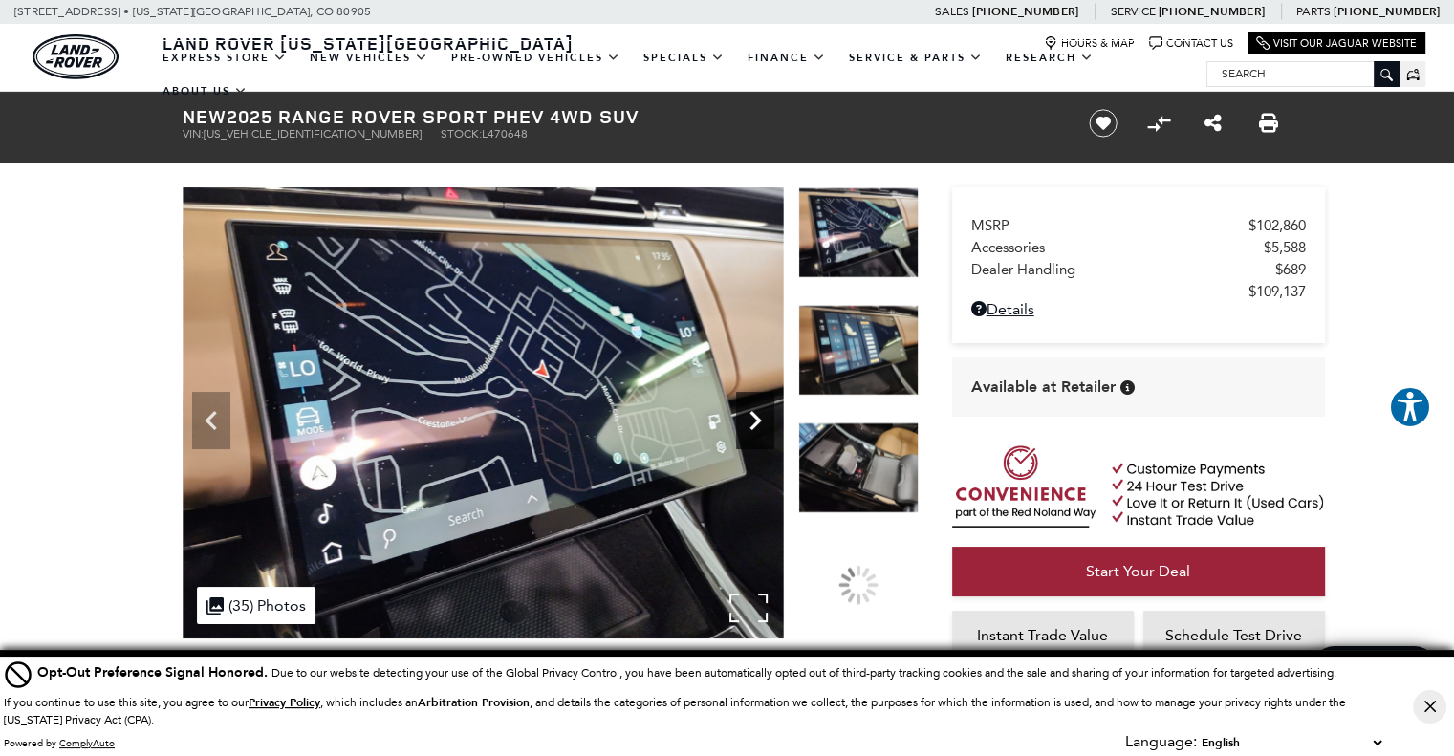
click at [746, 425] on icon "Next" at bounding box center [755, 421] width 38 height 38
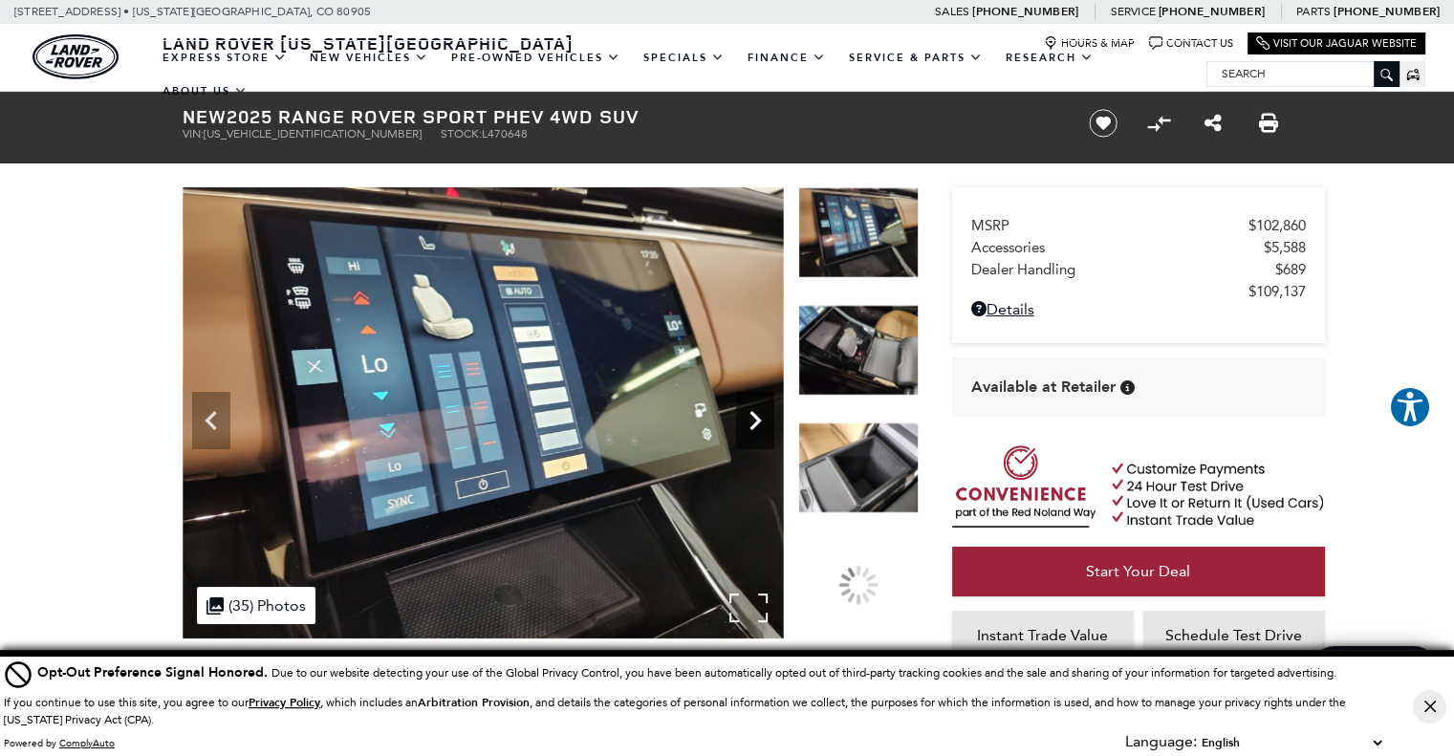
click at [746, 425] on icon "Next" at bounding box center [755, 421] width 38 height 38
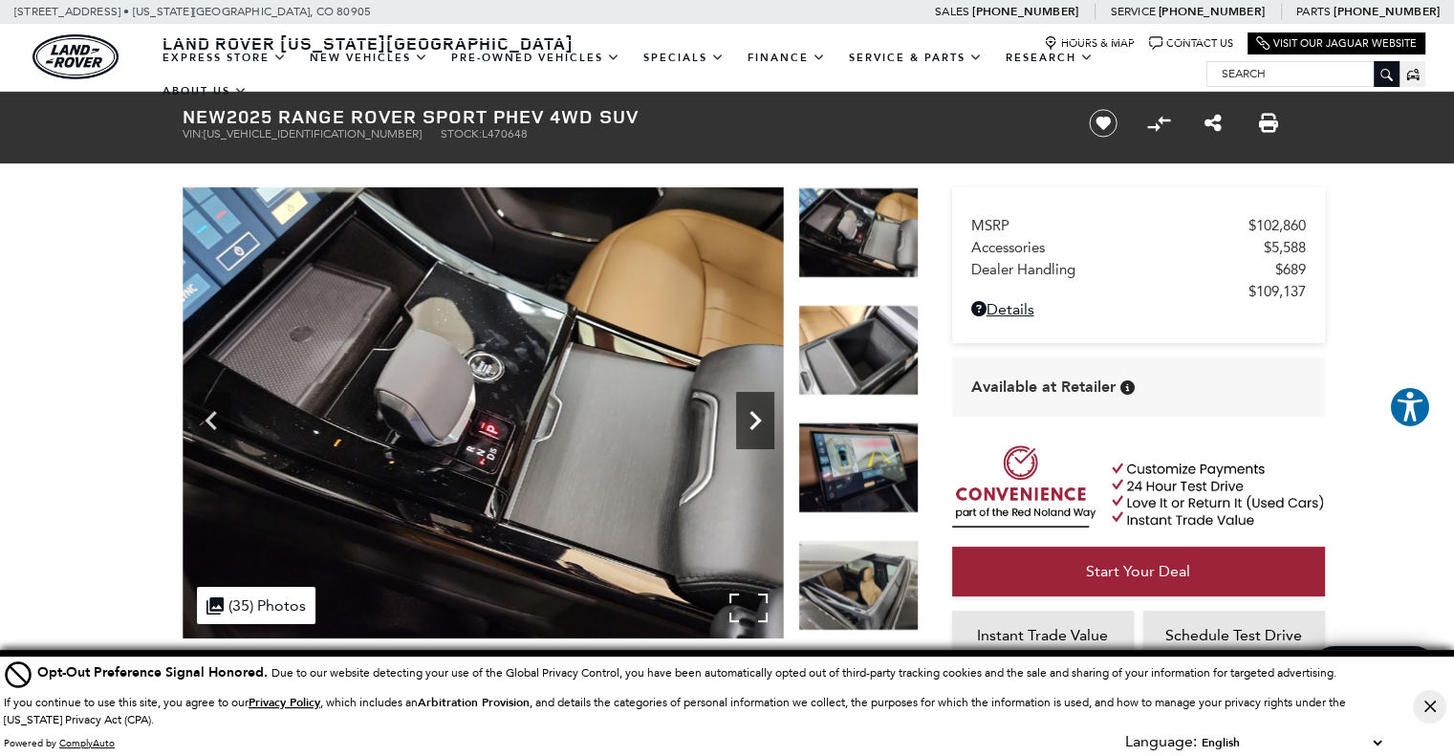
click at [746, 425] on icon "Next" at bounding box center [755, 421] width 38 height 38
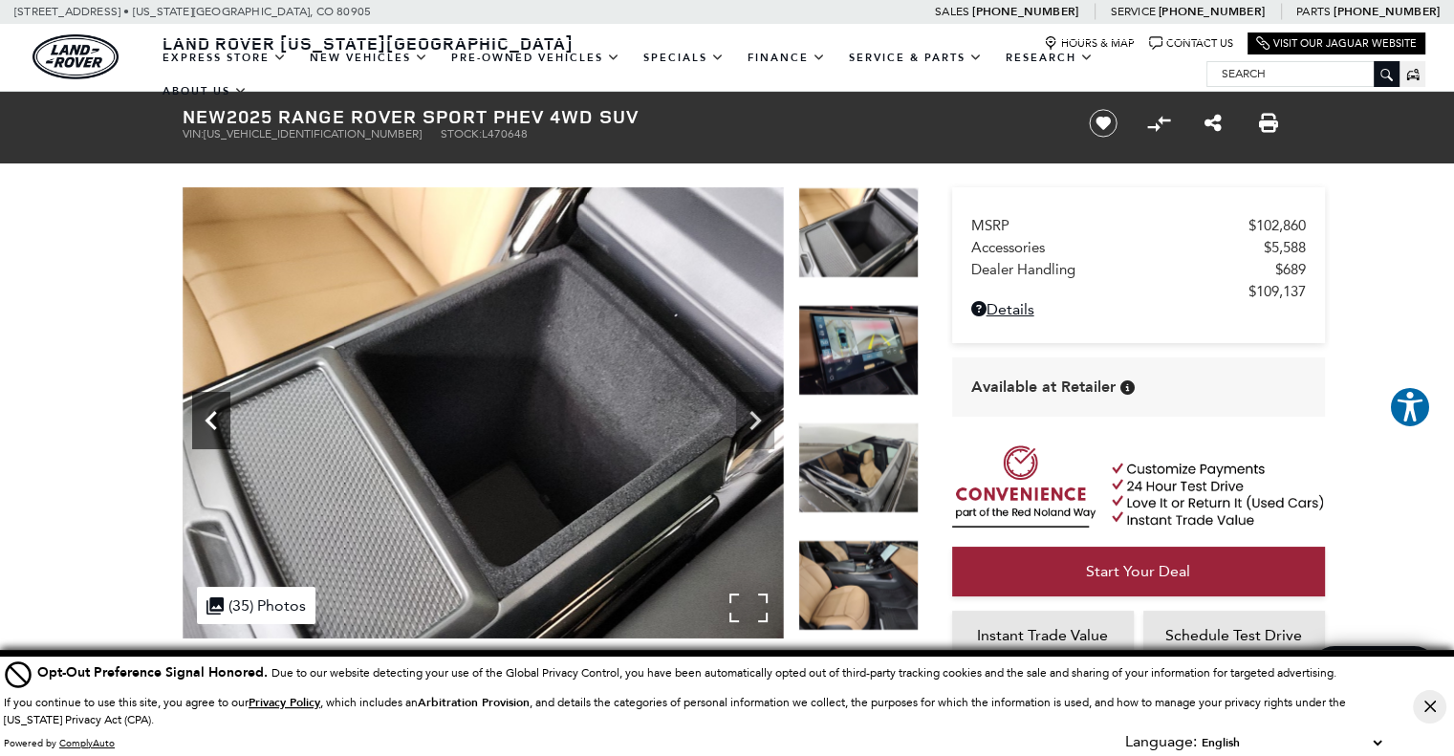
click at [215, 426] on icon "Previous" at bounding box center [211, 421] width 38 height 38
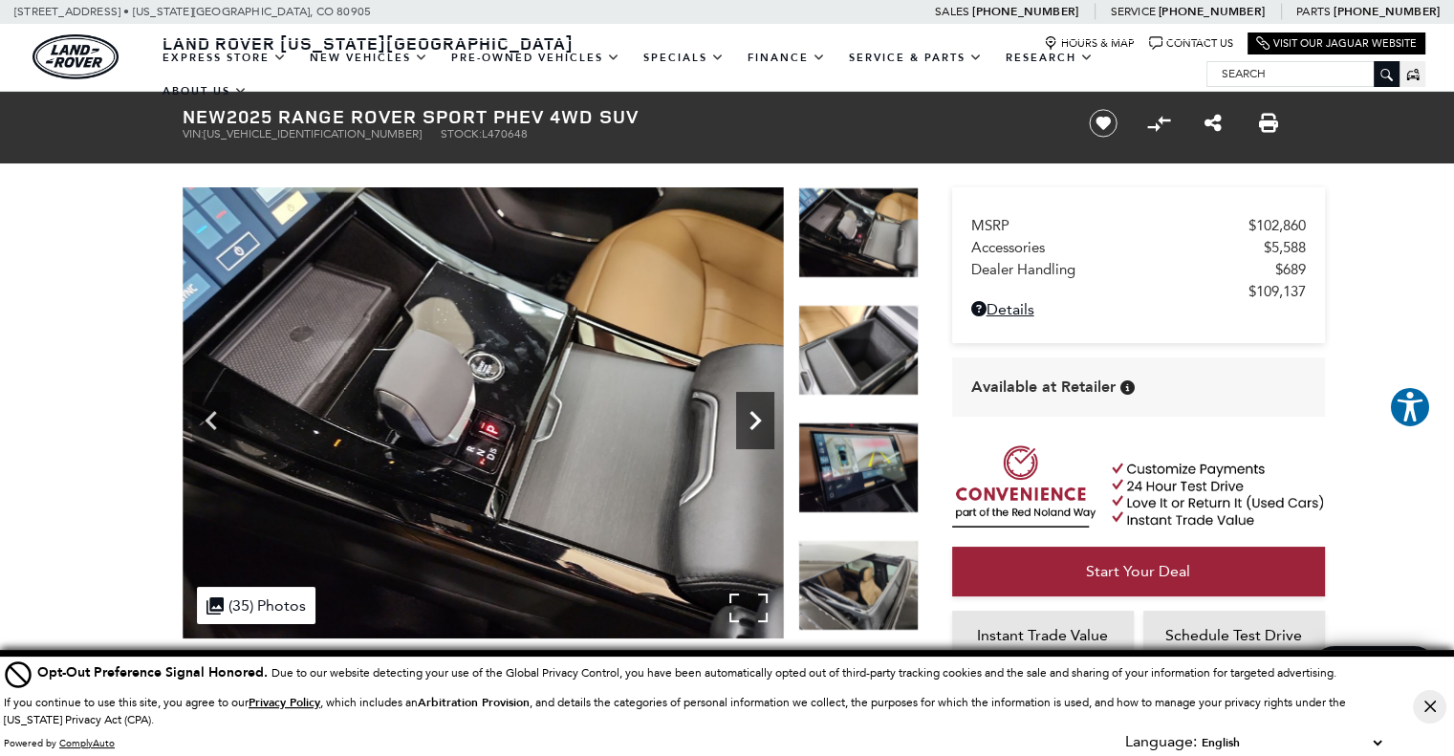
click at [748, 418] on icon "Next" at bounding box center [755, 421] width 38 height 38
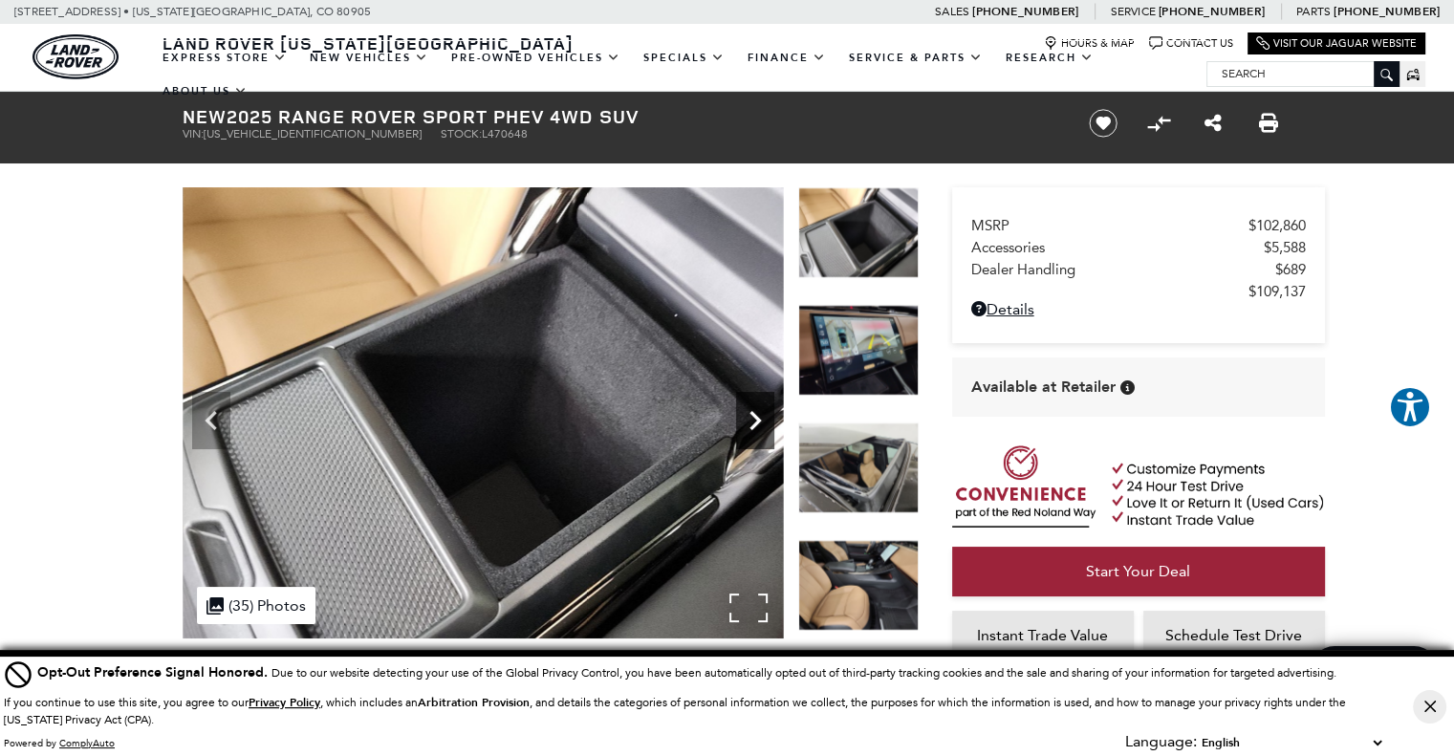
click at [748, 417] on icon "Next" at bounding box center [755, 421] width 38 height 38
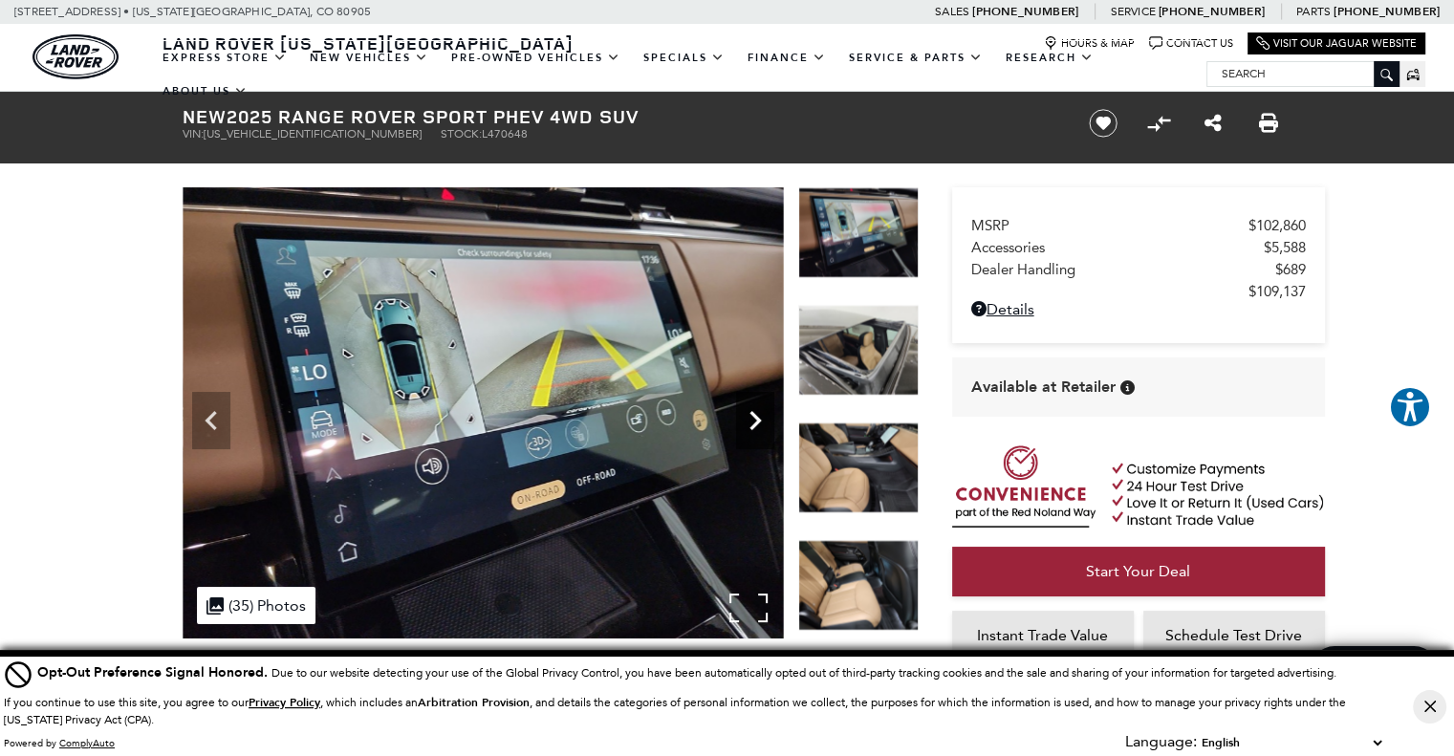
click at [749, 416] on icon "Next" at bounding box center [755, 421] width 38 height 38
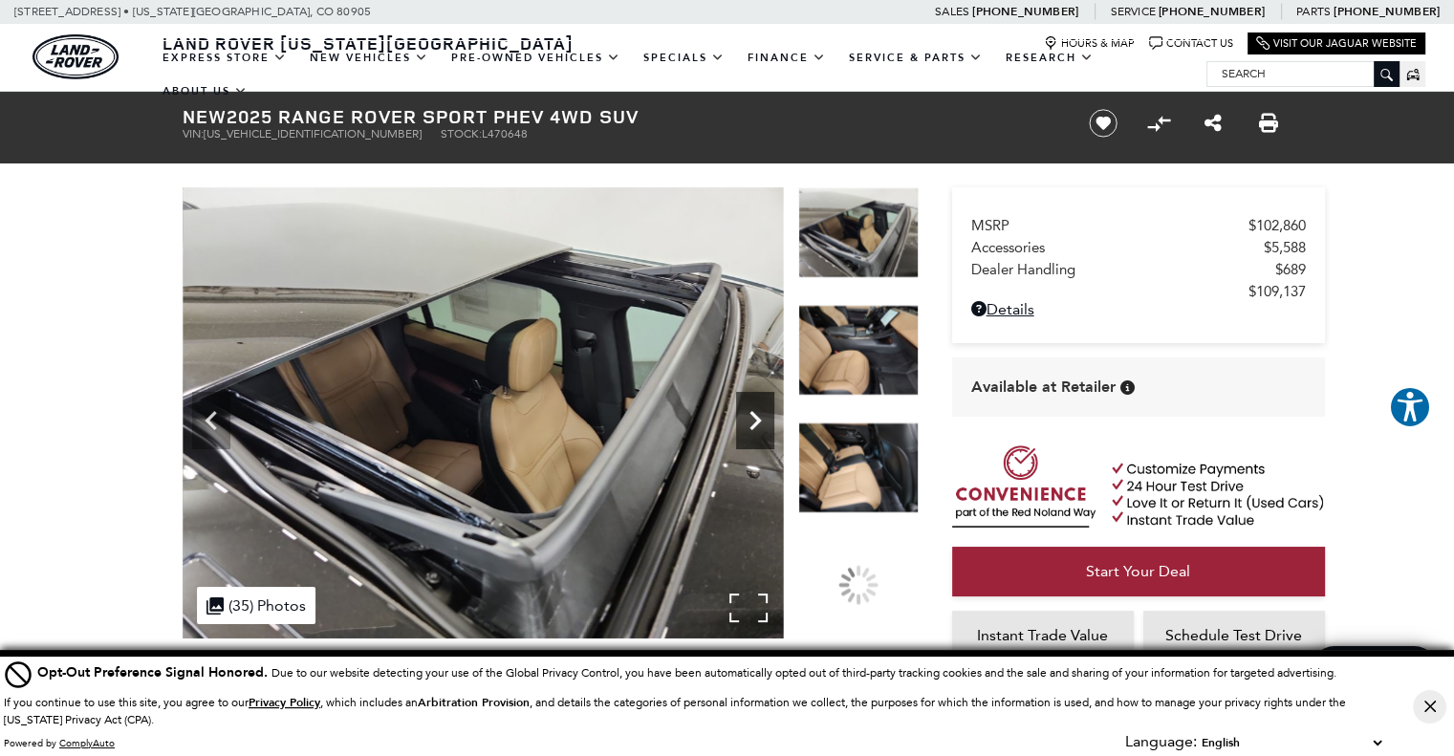
click at [749, 416] on icon "Next" at bounding box center [755, 421] width 38 height 38
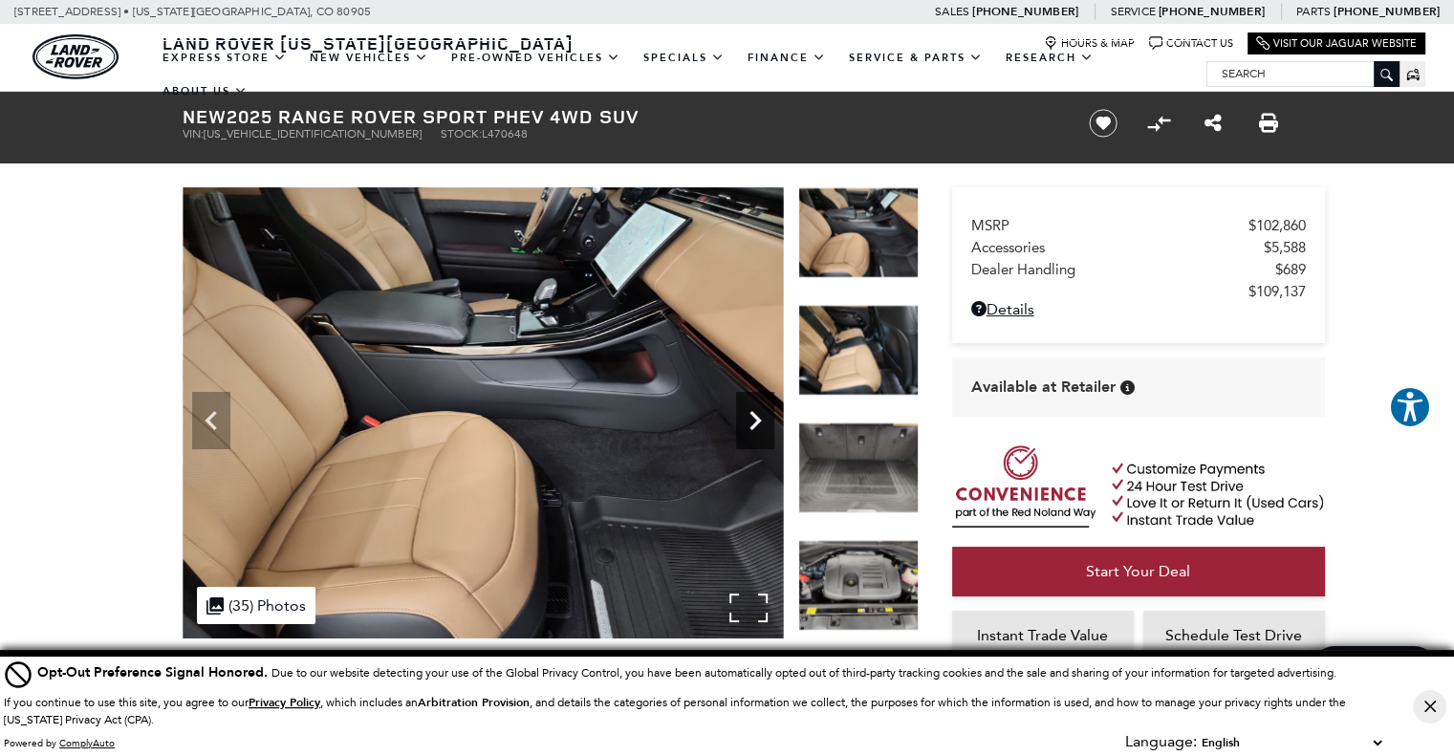
click at [749, 416] on icon "Next" at bounding box center [755, 421] width 38 height 38
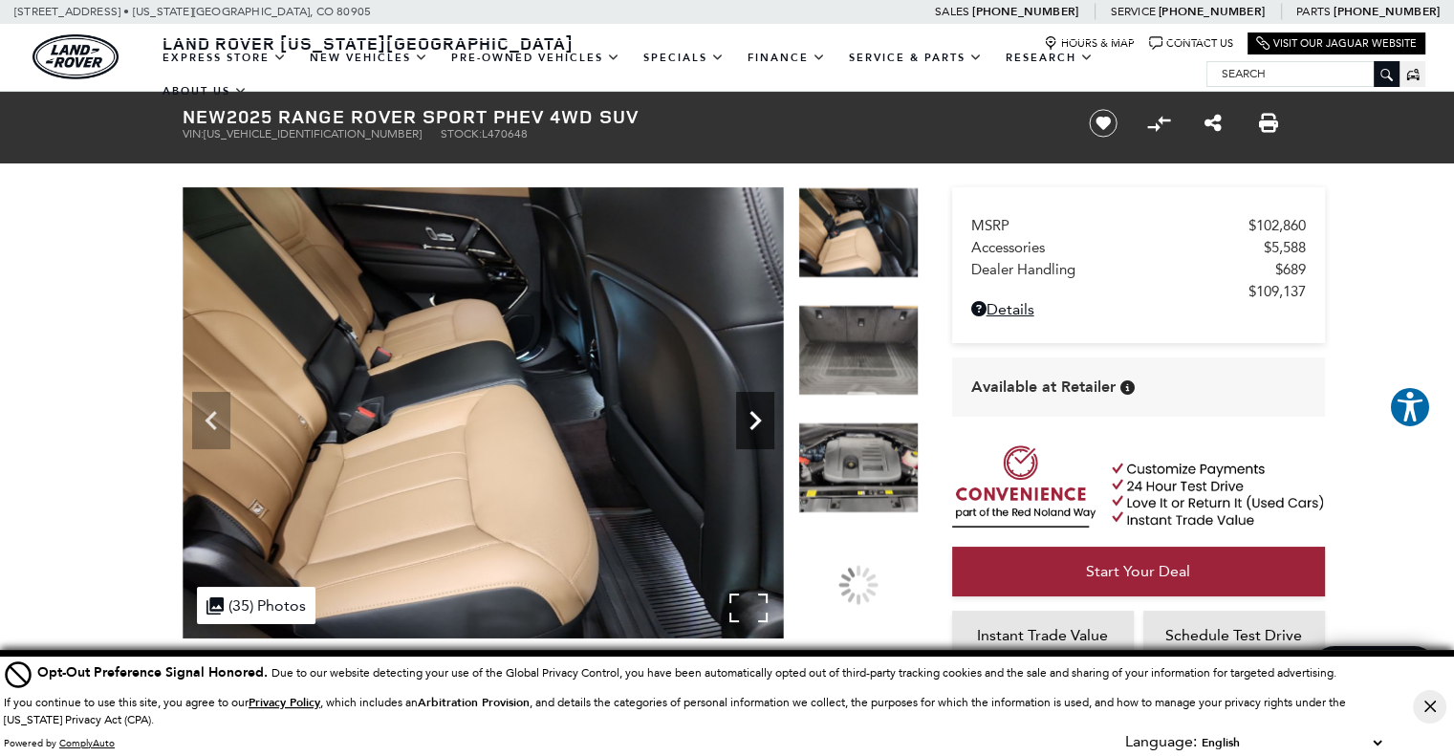
click at [750, 416] on icon "Next" at bounding box center [755, 421] width 38 height 38
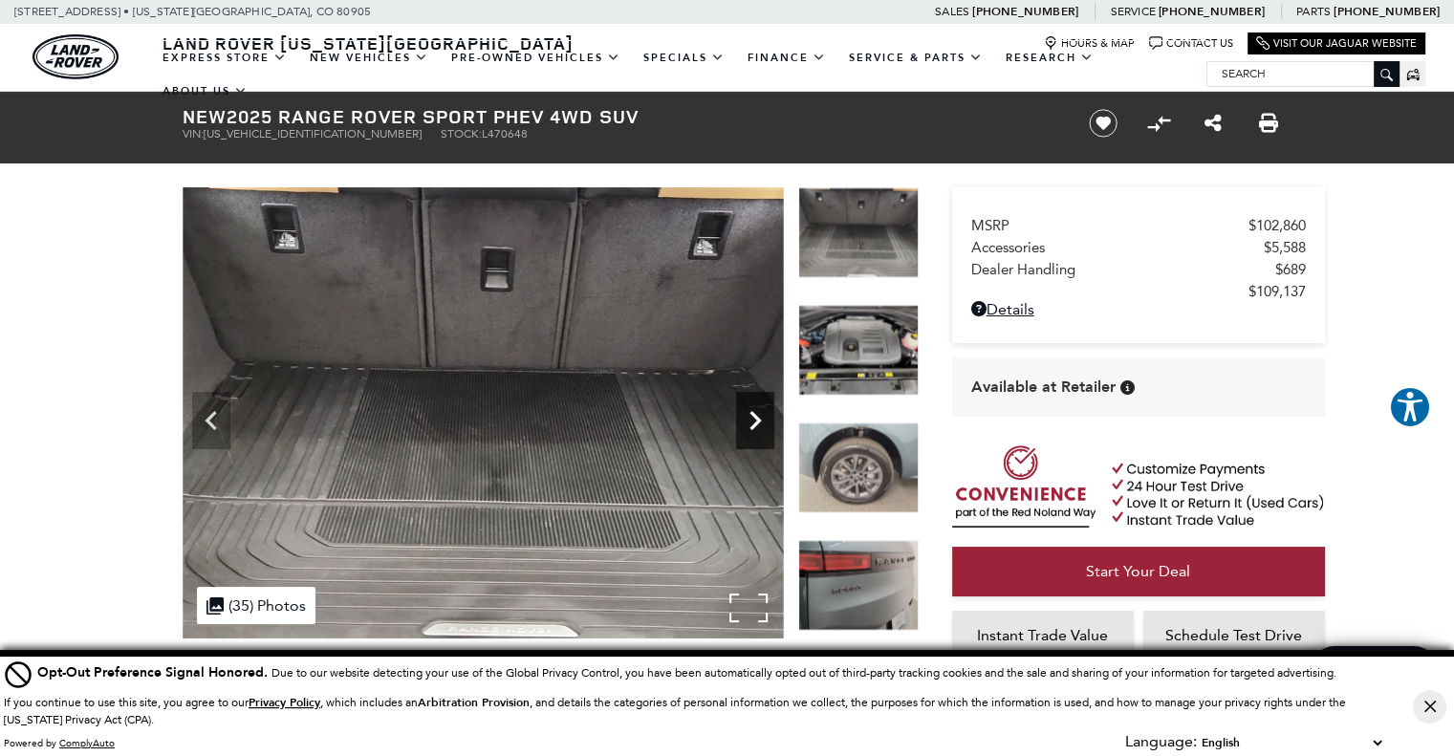
click at [750, 415] on icon "Next" at bounding box center [755, 421] width 38 height 38
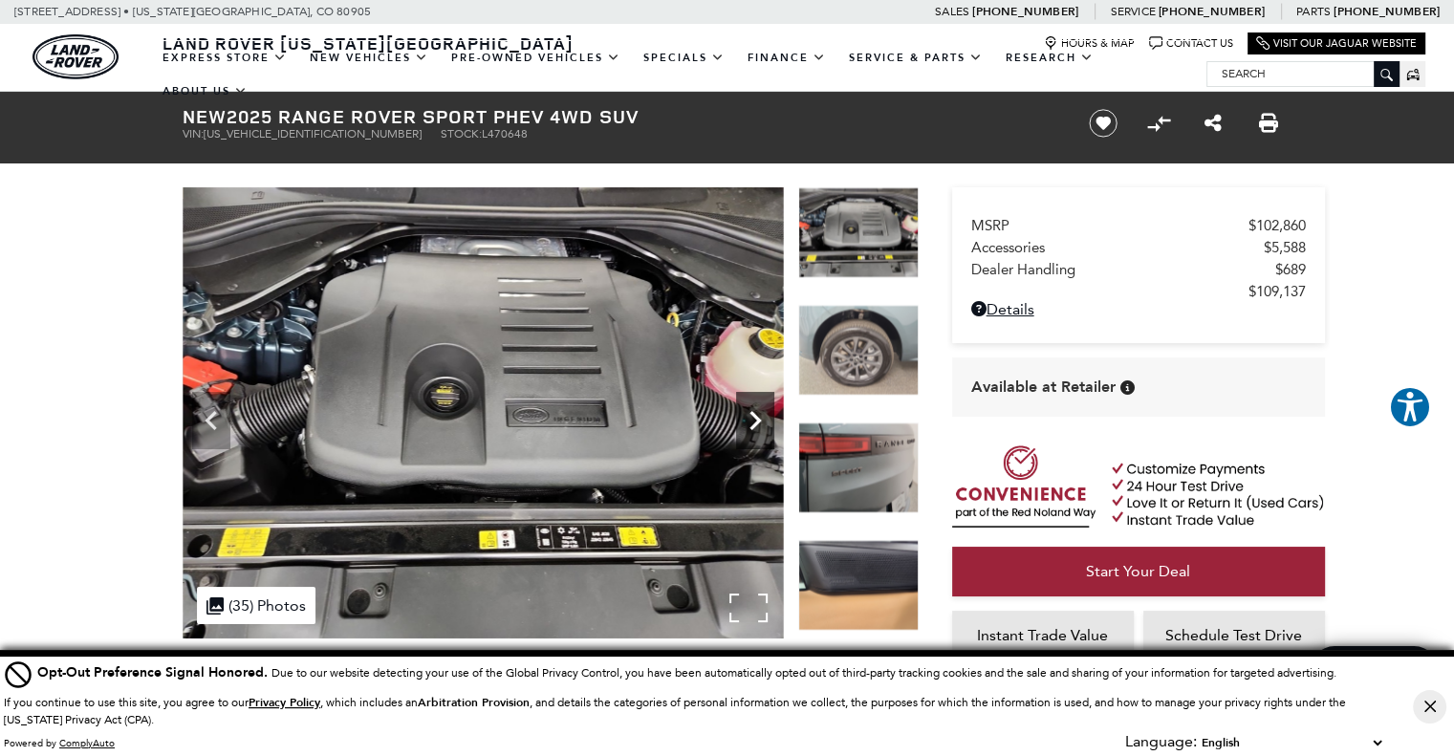
click at [750, 414] on icon "Next" at bounding box center [755, 421] width 38 height 38
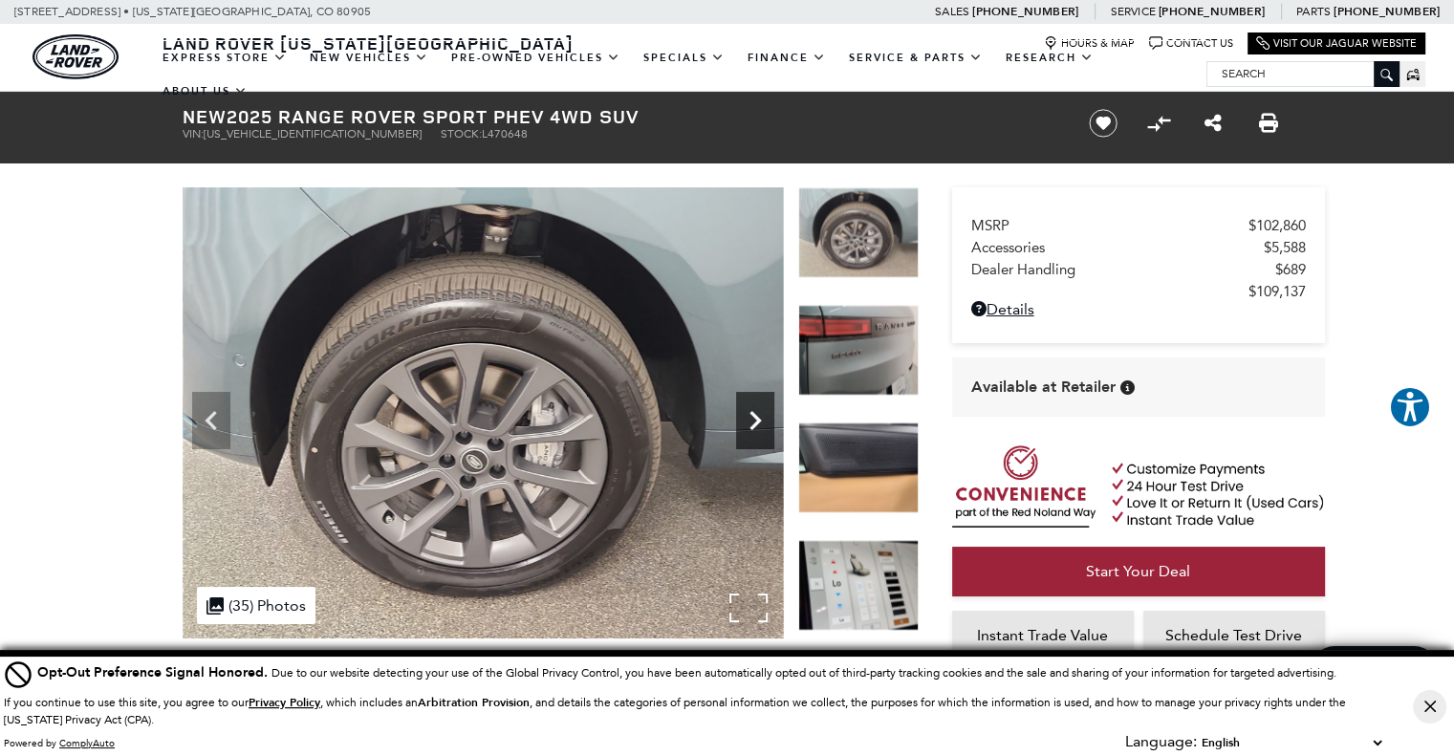
click at [750, 414] on icon "Next" at bounding box center [755, 421] width 38 height 38
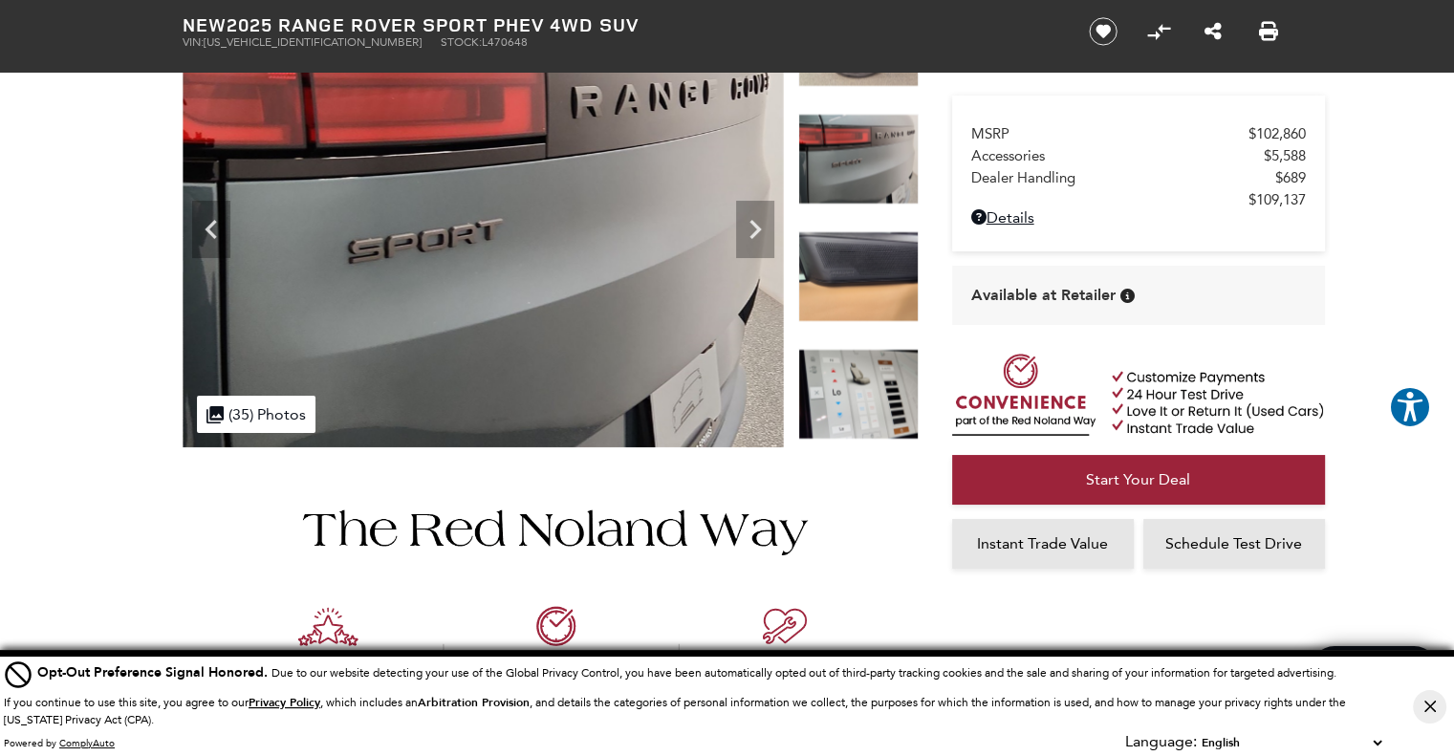
scroll to position [96, 0]
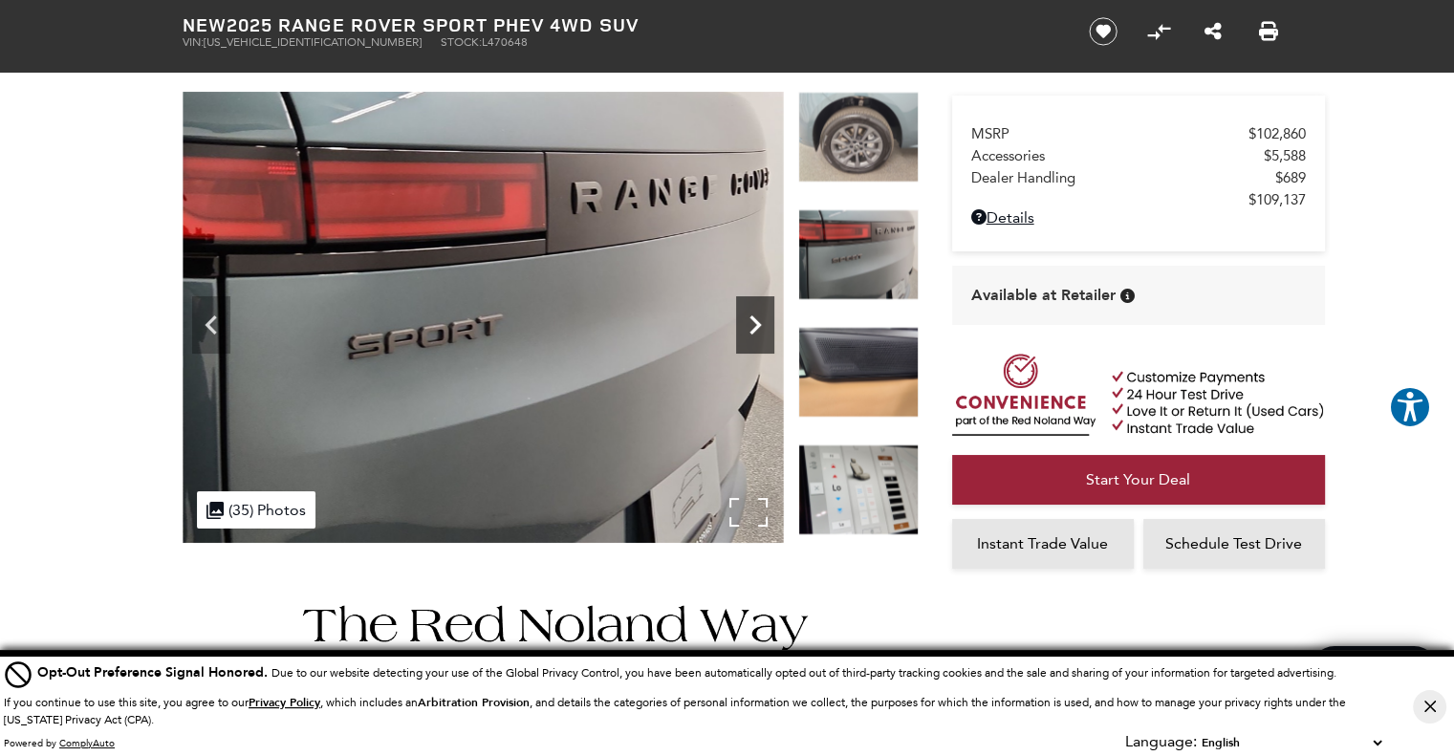
click at [767, 323] on icon "Next" at bounding box center [755, 325] width 38 height 38
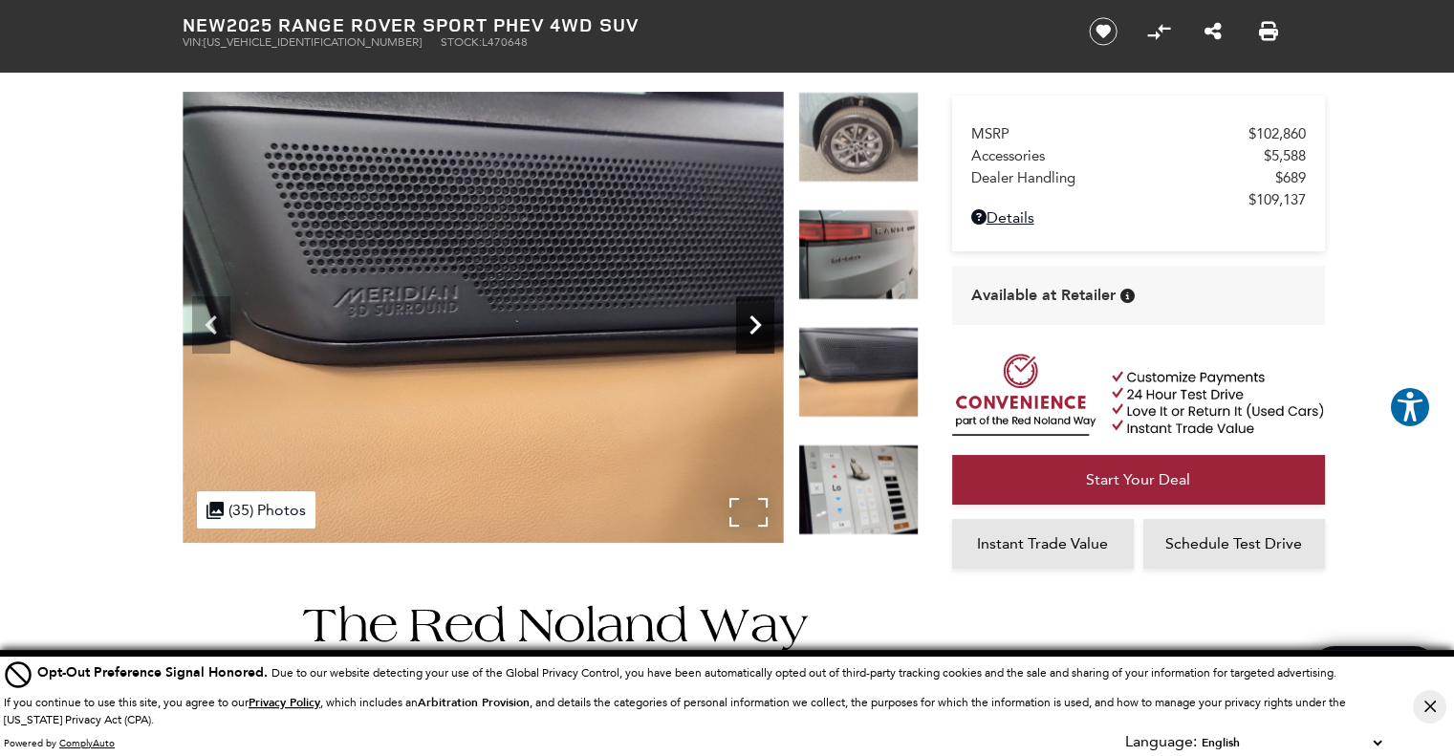
click at [762, 324] on icon "Next" at bounding box center [755, 325] width 38 height 38
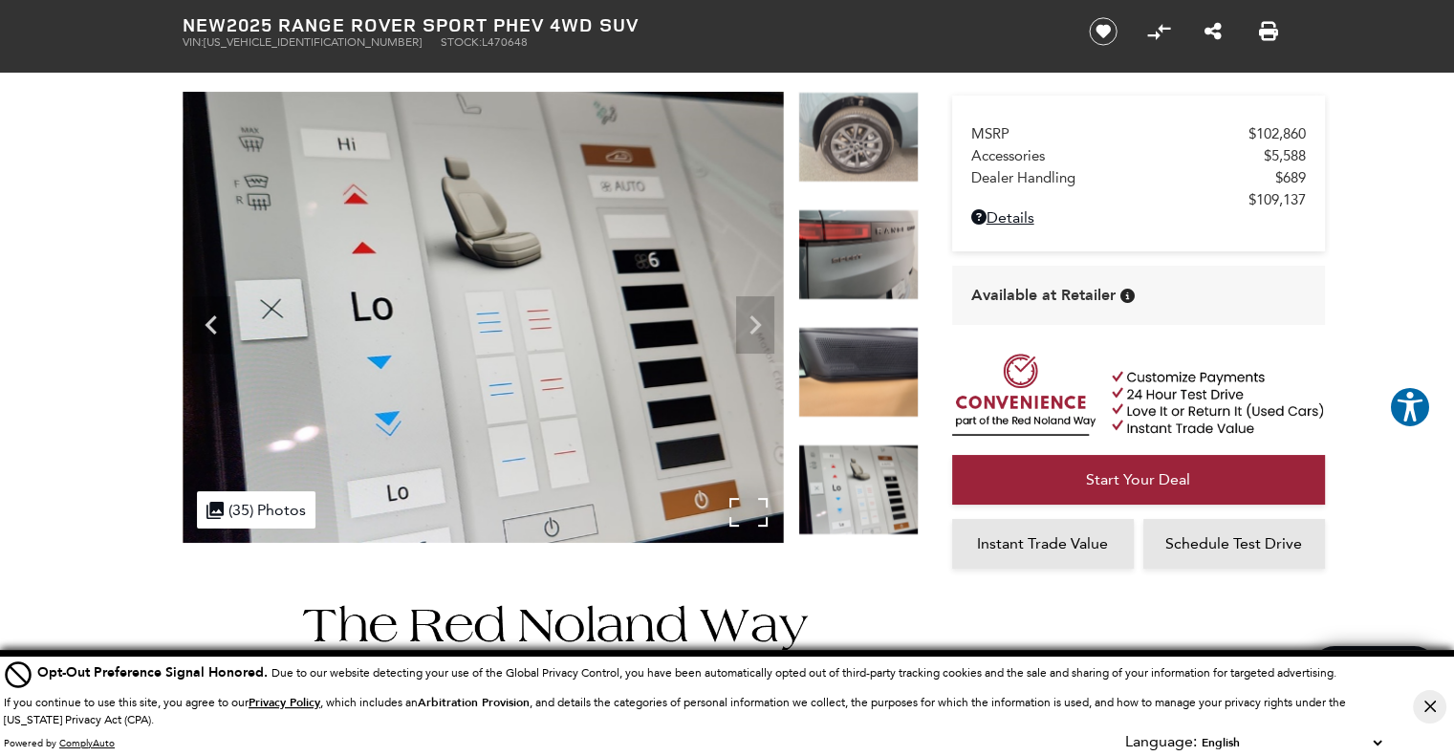
click at [762, 324] on img at bounding box center [483, 317] width 601 height 451
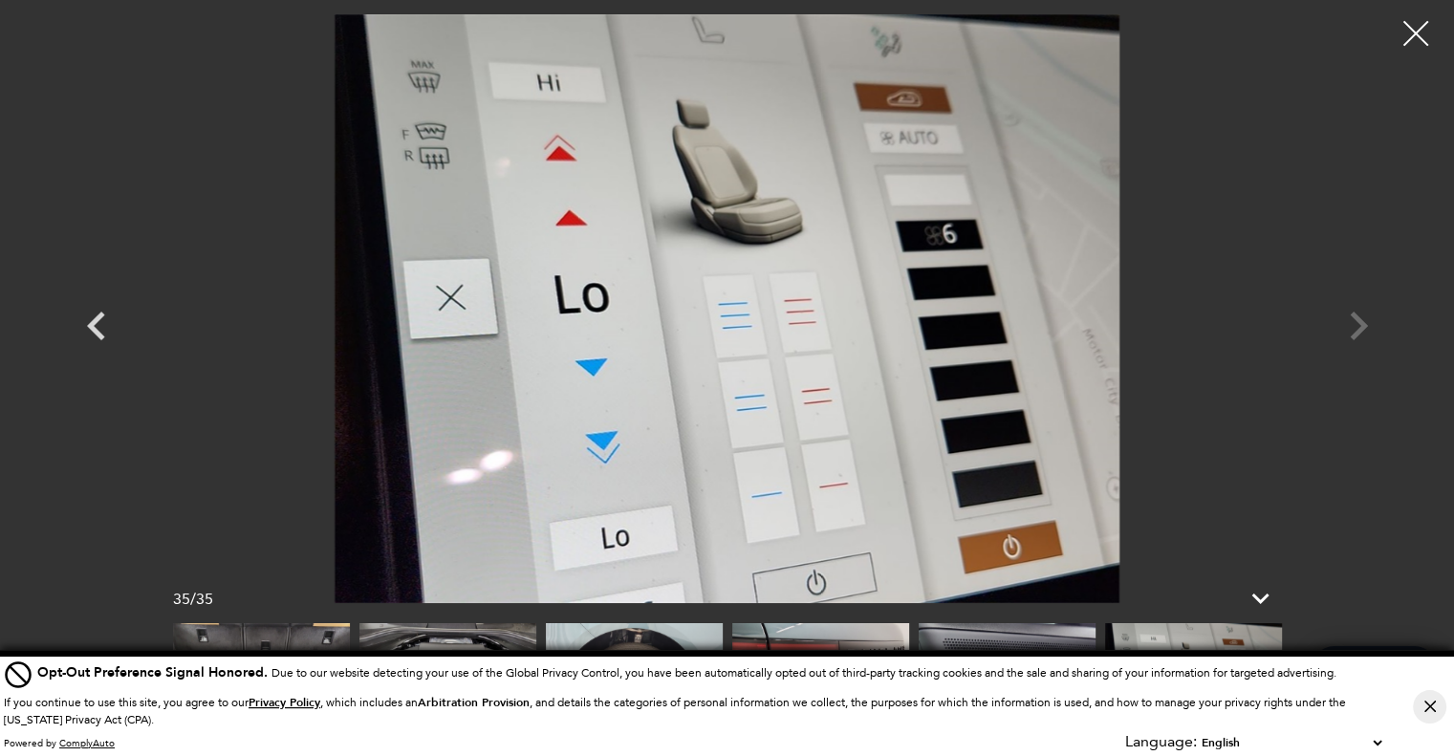
click at [1413, 41] on div at bounding box center [1416, 34] width 51 height 51
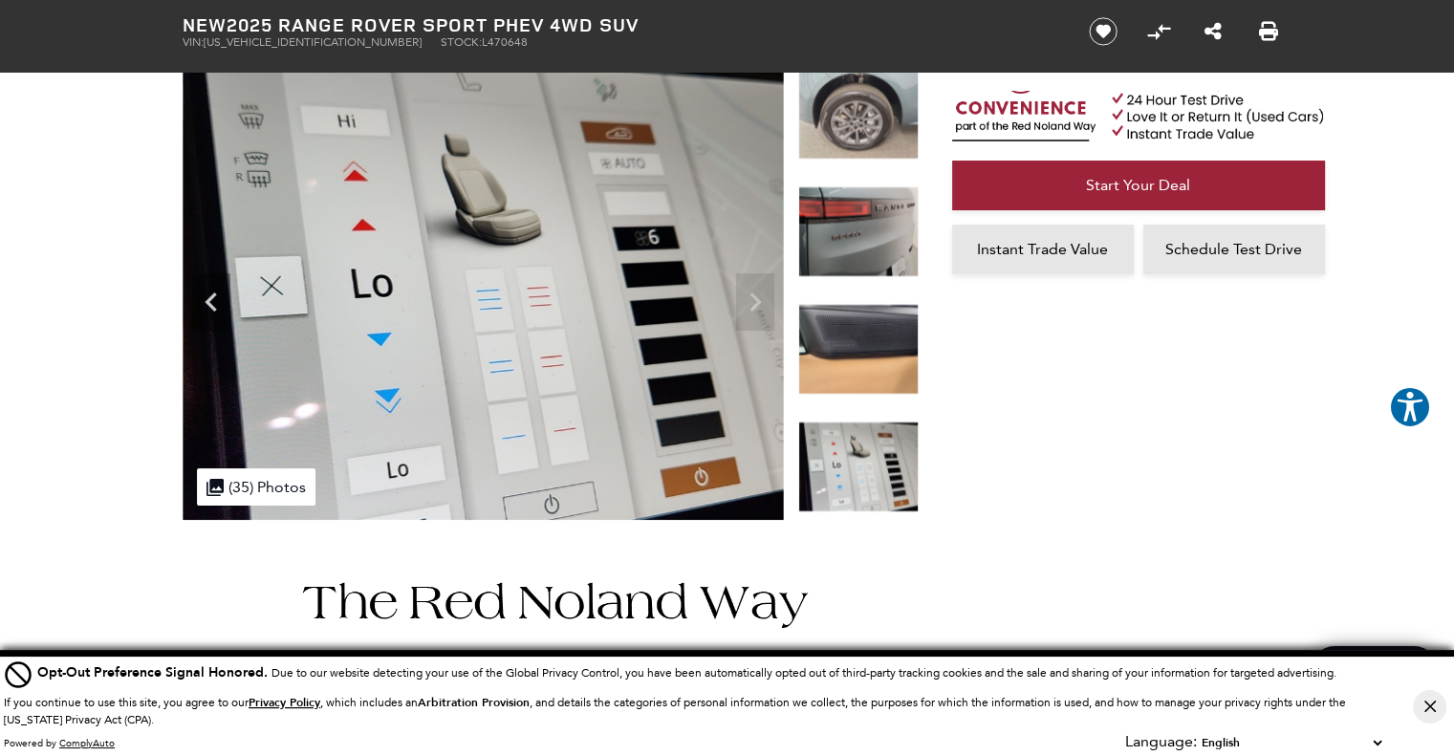
scroll to position [0, 0]
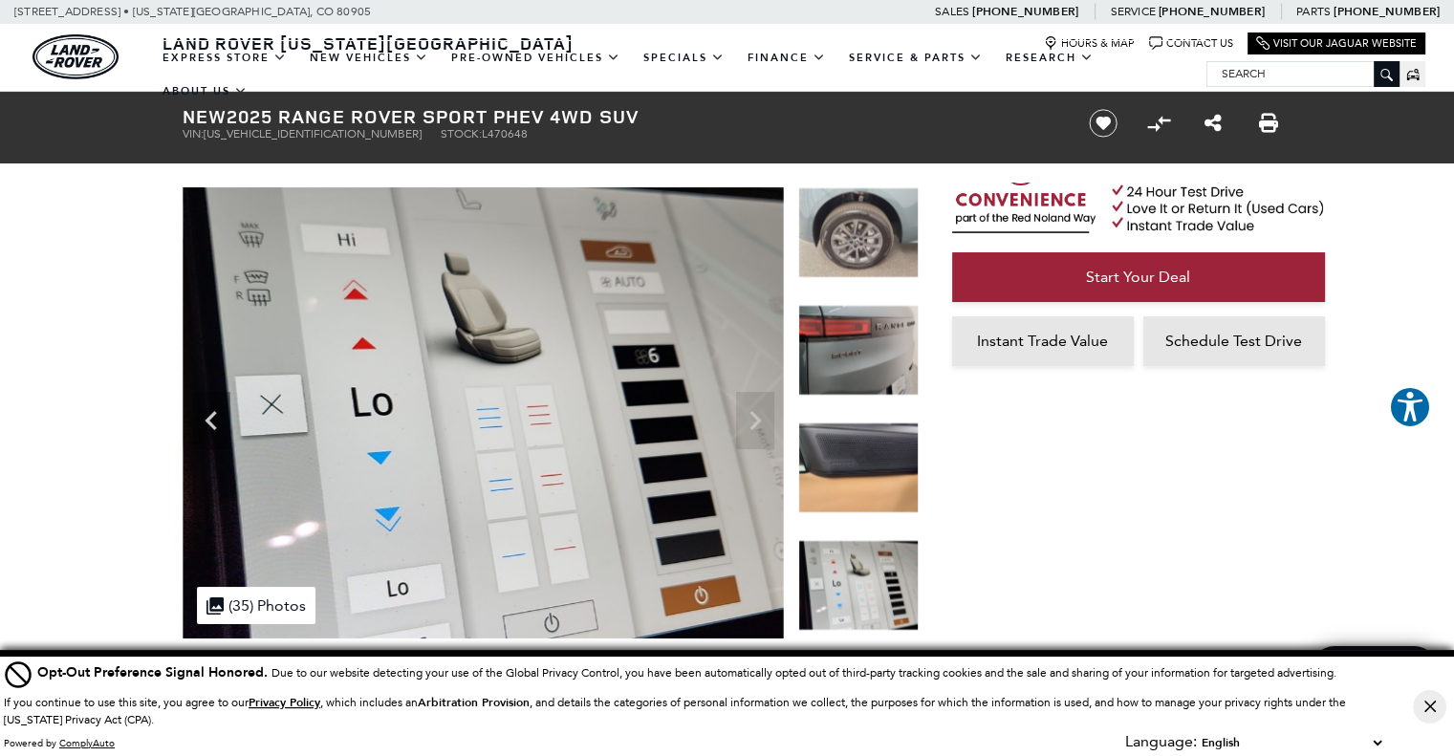
click at [852, 84] on ul "EXPRESS STORE Shop All Models How Express Works New Vehicles View New Vehicles …" at bounding box center [679, 74] width 1056 height 67
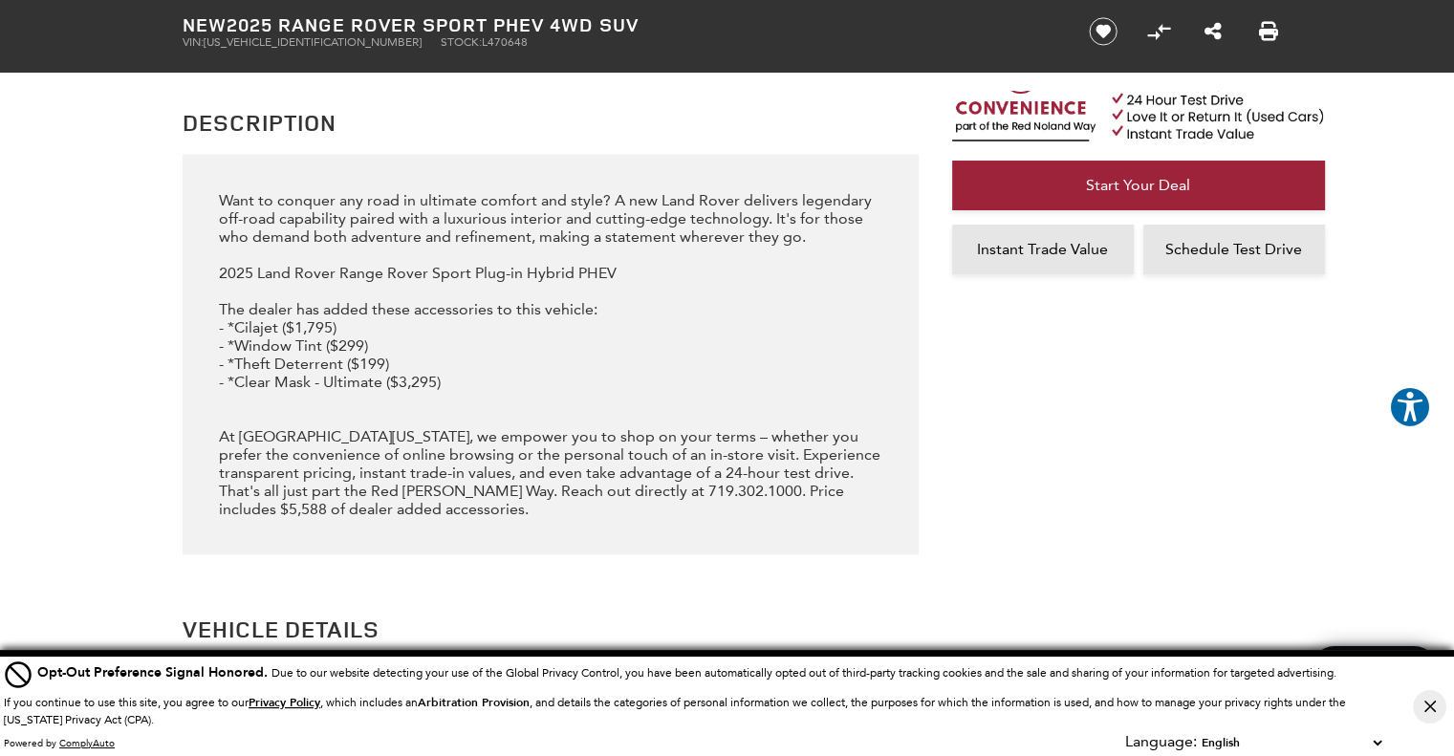
scroll to position [2199, 0]
